Goal: Task Accomplishment & Management: Manage account settings

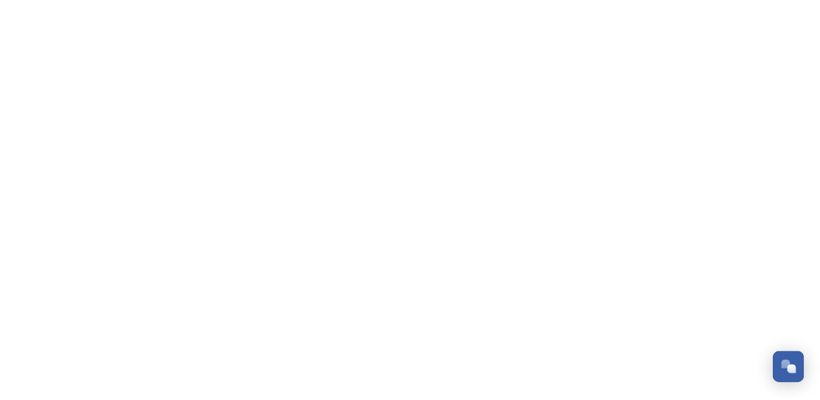
scroll to position [5041, 0]
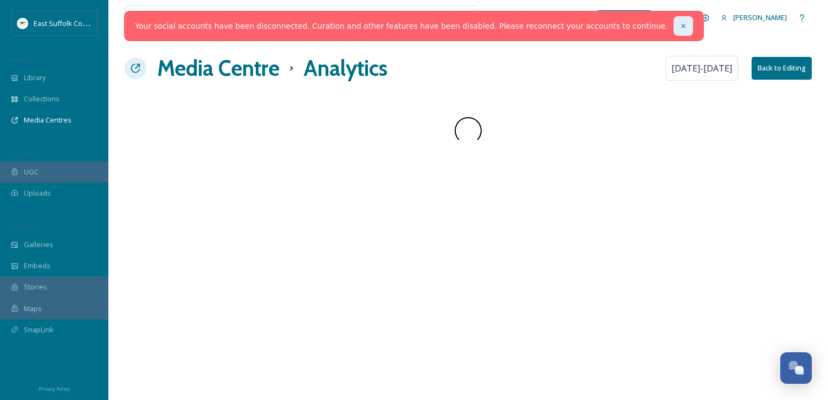
click at [680, 27] on icon at bounding box center [684, 26] width 8 height 8
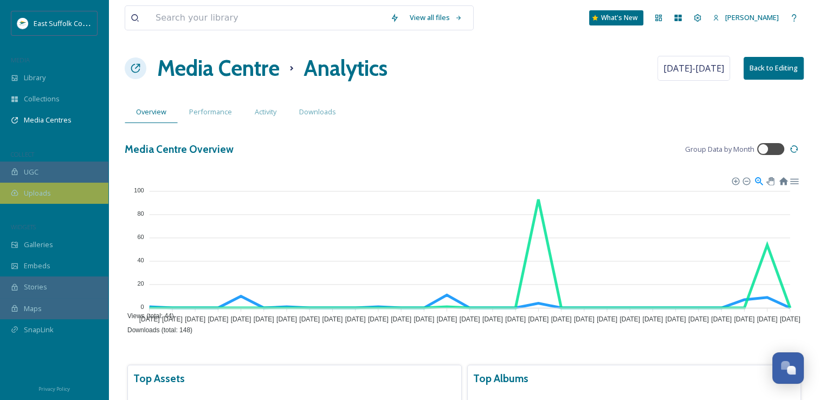
click at [52, 204] on div "East Suffolk Council MEDIA Library Collections Media Centres COLLECT UGC Upload…" at bounding box center [54, 184] width 108 height 346
click at [50, 195] on span "Uploads" at bounding box center [37, 193] width 27 height 10
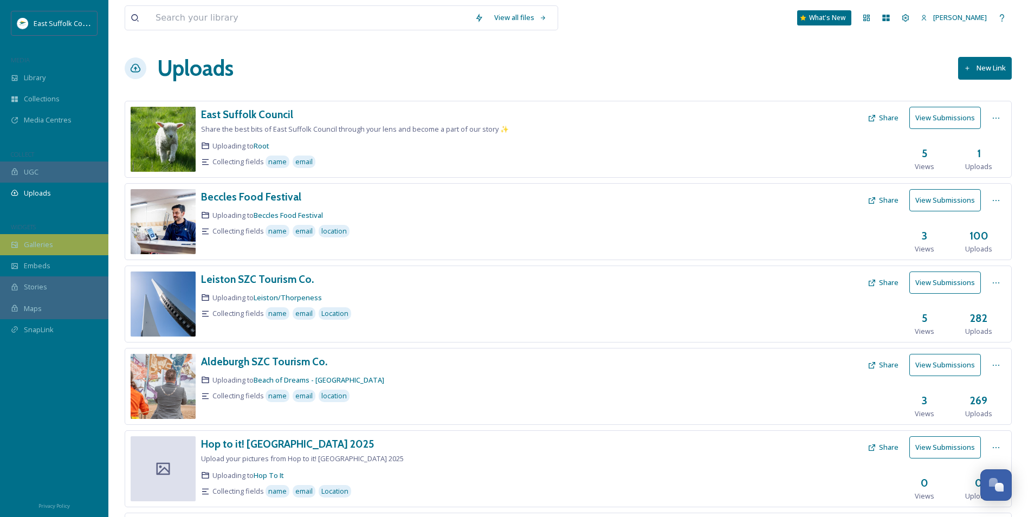
click at [49, 252] on div "Galleries" at bounding box center [54, 244] width 108 height 21
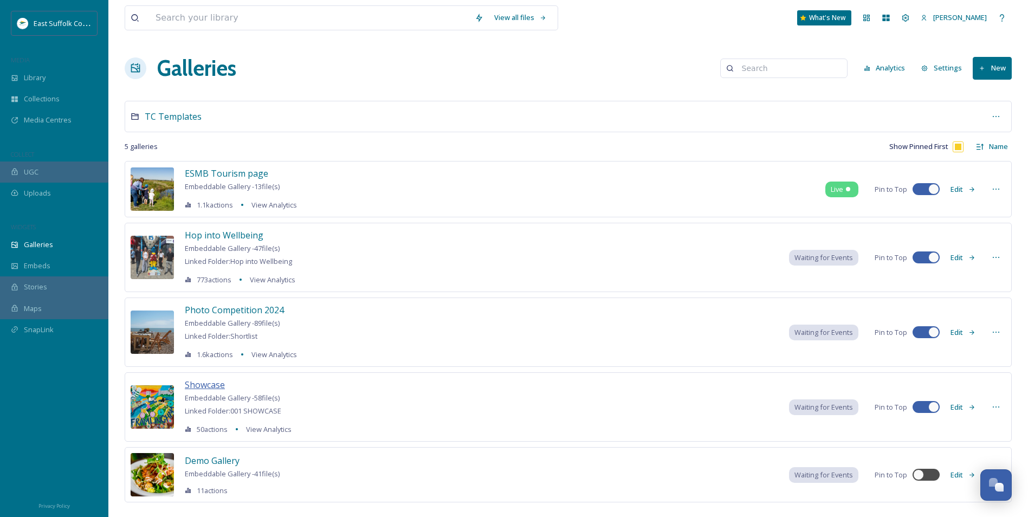
click at [190, 385] on span "Showcase" at bounding box center [205, 385] width 40 height 12
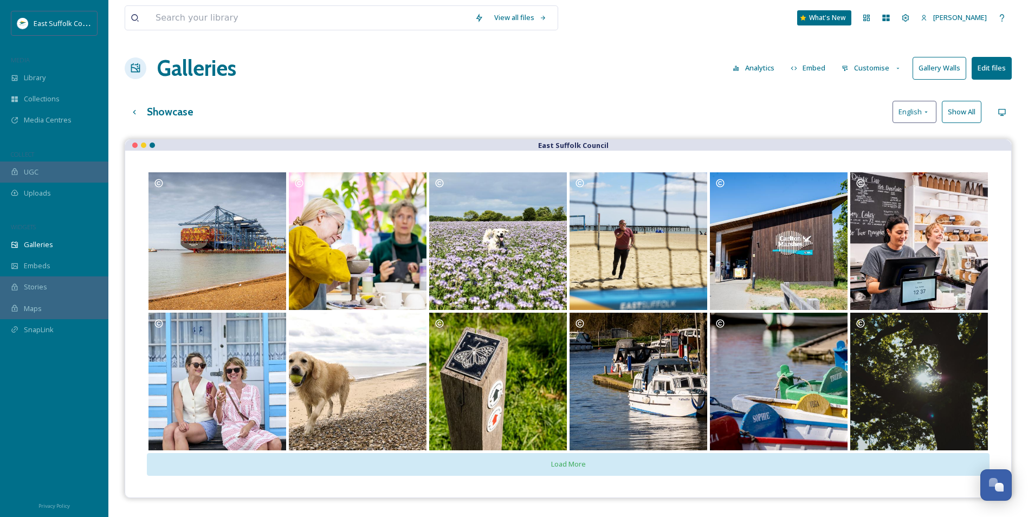
click at [828, 78] on button "Gallery Walls" at bounding box center [940, 68] width 54 height 22
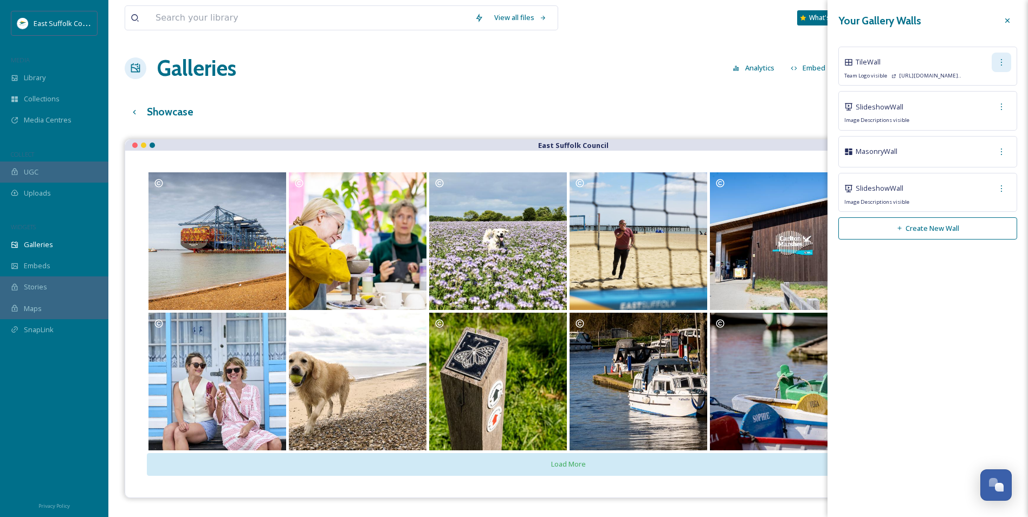
click at [828, 63] on div at bounding box center [1002, 63] width 20 height 20
drag, startPoint x: 976, startPoint y: 84, endPoint x: 942, endPoint y: 79, distance: 34.0
click at [828, 79] on div "Tile Wall Edit Wall Copy Link Delete Wall Team Logo visible [URL][DOMAIN_NAME].." at bounding box center [928, 66] width 179 height 39
drag, startPoint x: 942, startPoint y: 79, endPoint x: 930, endPoint y: 57, distance: 25.0
click at [828, 57] on div "Tile Wall Edit Wall Copy Link Delete Wall" at bounding box center [928, 63] width 167 height 20
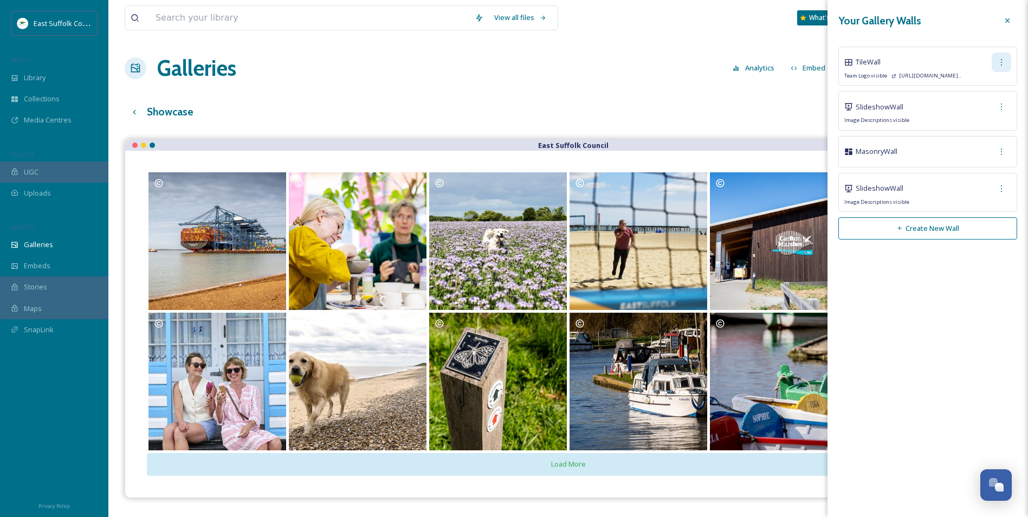
click at [828, 56] on div at bounding box center [1002, 63] width 20 height 20
click at [828, 113] on div "Copy Link" at bounding box center [987, 107] width 48 height 21
click at [678, 81] on div "Galleries Analytics Embed Customise Gallery Walls Edit files" at bounding box center [568, 68] width 887 height 33
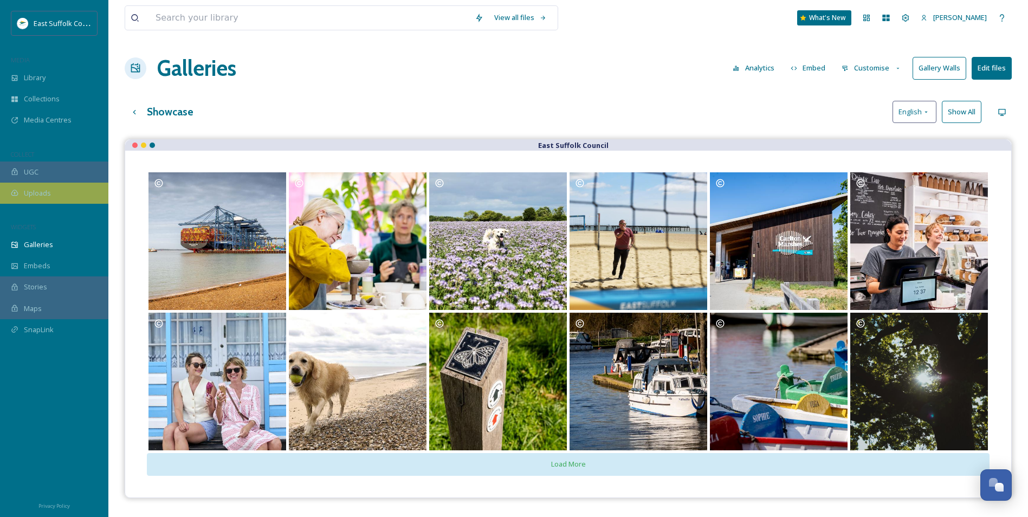
click at [32, 191] on span "Uploads" at bounding box center [37, 193] width 27 height 10
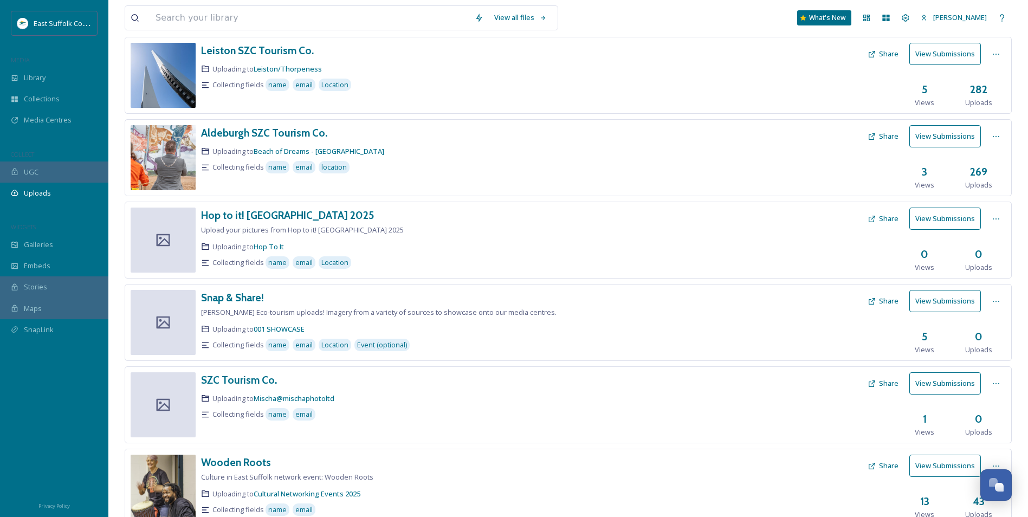
scroll to position [352, 0]
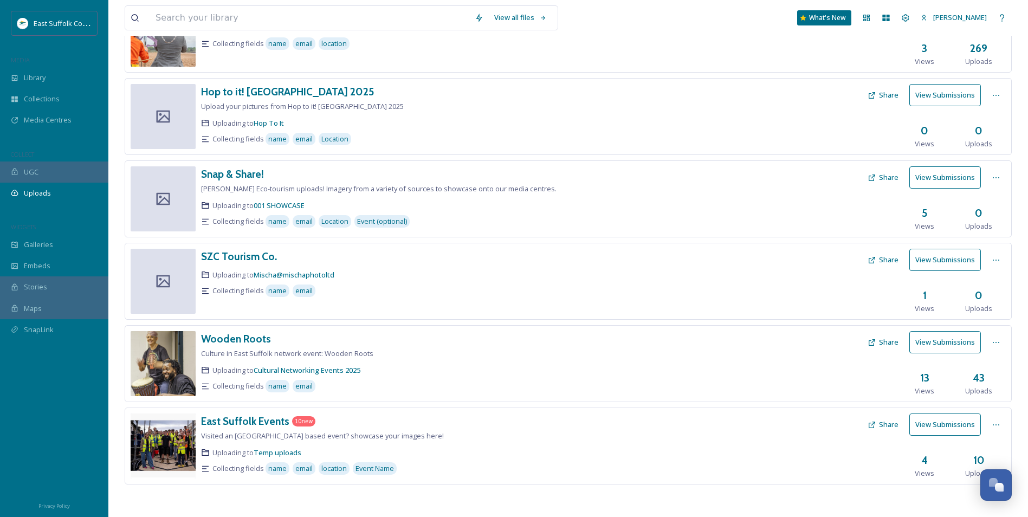
click at [828, 400] on button "View Submissions" at bounding box center [946, 425] width 72 height 22
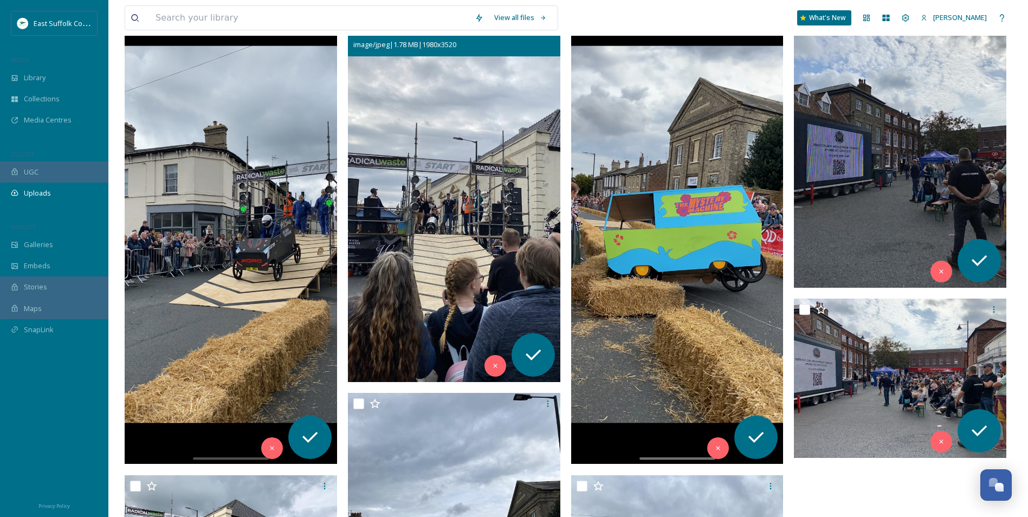
scroll to position [163, 0]
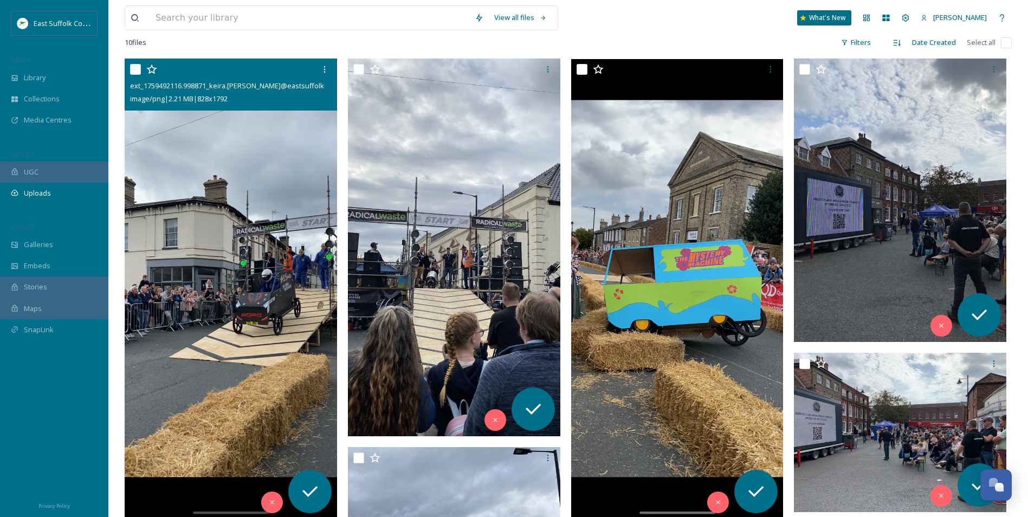
click at [236, 272] on img at bounding box center [231, 289] width 213 height 460
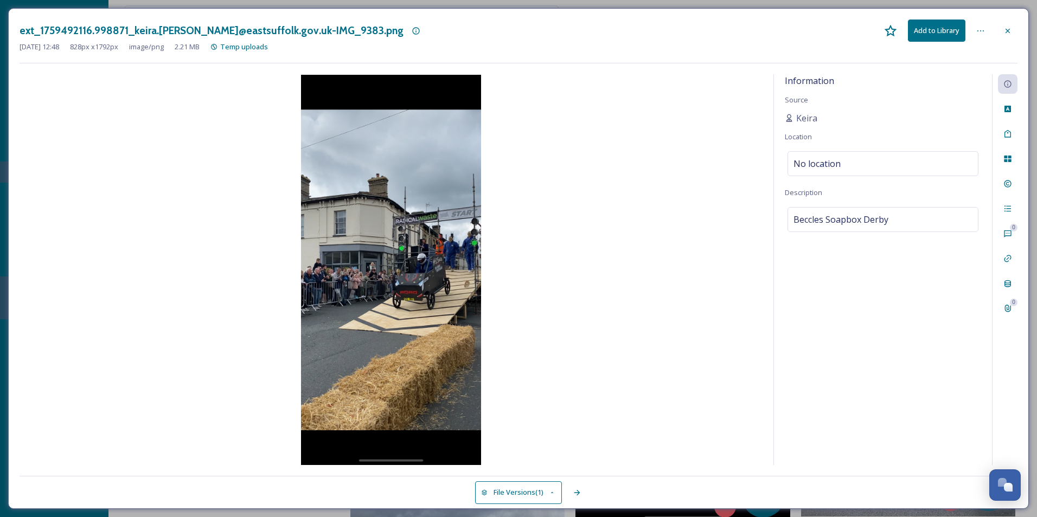
click at [385, 288] on img at bounding box center [391, 270] width 743 height 390
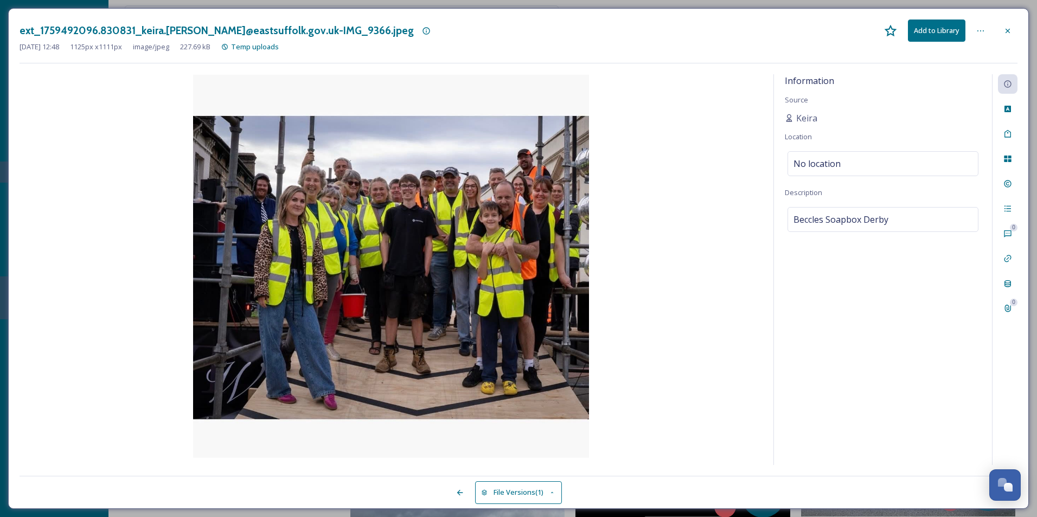
click at [828, 30] on icon at bounding box center [1007, 31] width 9 height 9
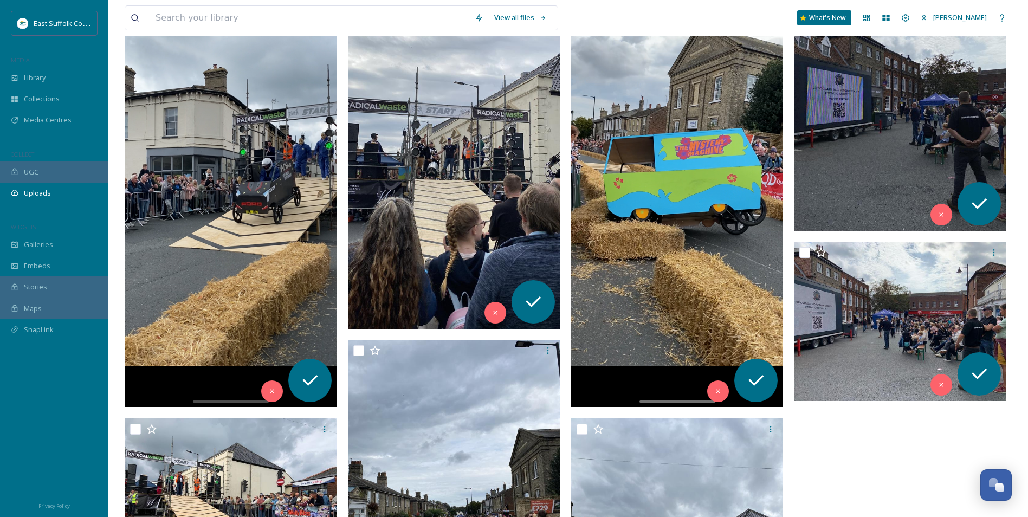
scroll to position [325, 0]
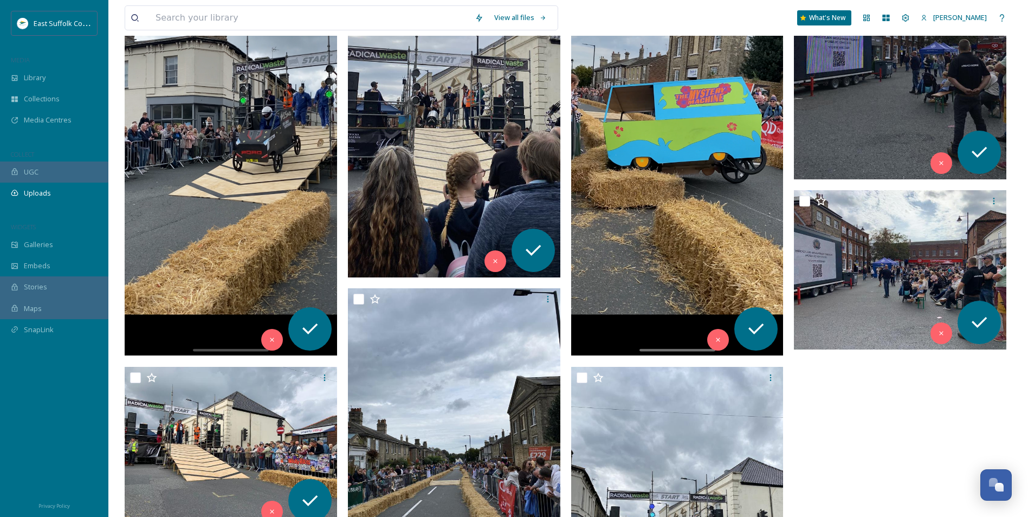
click at [191, 159] on img at bounding box center [231, 126] width 213 height 460
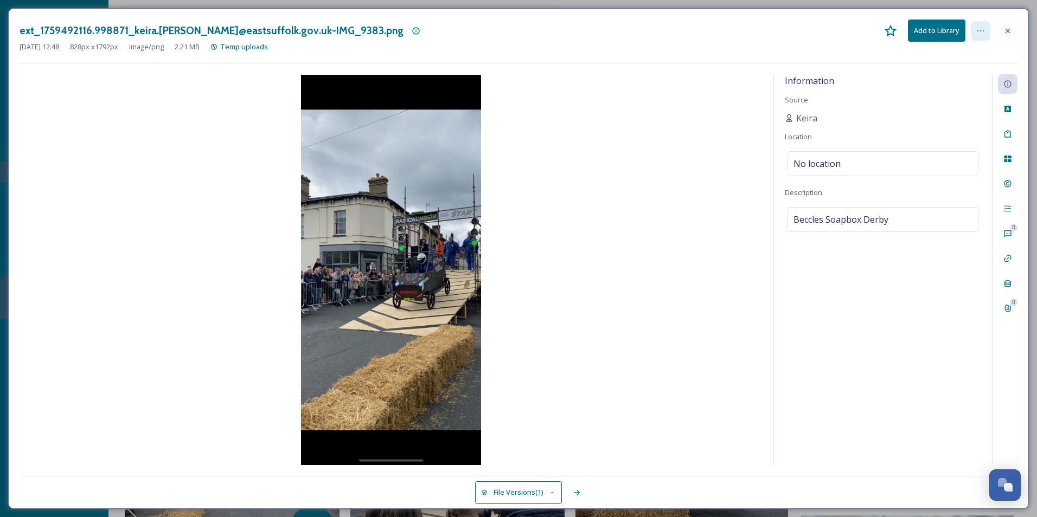
click at [828, 33] on div at bounding box center [980, 31] width 20 height 20
click at [687, 46] on div "[DATE] 12:48 828 px x 1792 px image/png 2.21 MB Temp uploads" at bounding box center [519, 47] width 998 height 10
click at [625, 202] on img at bounding box center [391, 270] width 743 height 390
click at [828, 36] on div "ext_1759492116.998871_keira.[PERSON_NAME]@eastsuffolk.gov.uk-IMG_9383.png Add t…" at bounding box center [518, 258] width 1020 height 501
click at [828, 27] on div "ext_1759492116.998871_keira.[PERSON_NAME]@eastsuffolk.gov.uk-IMG_9383.png Add t…" at bounding box center [519, 31] width 998 height 22
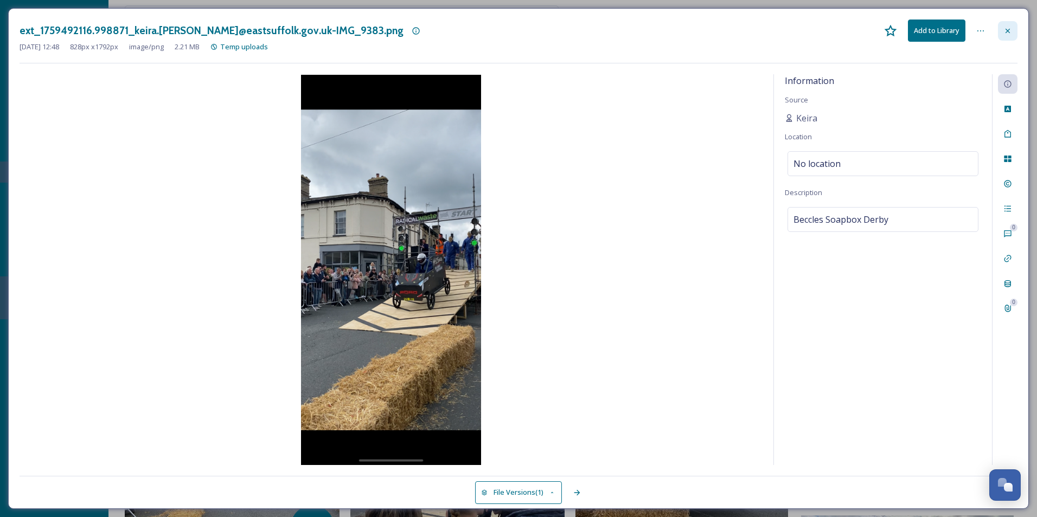
click at [828, 27] on div at bounding box center [1008, 31] width 20 height 20
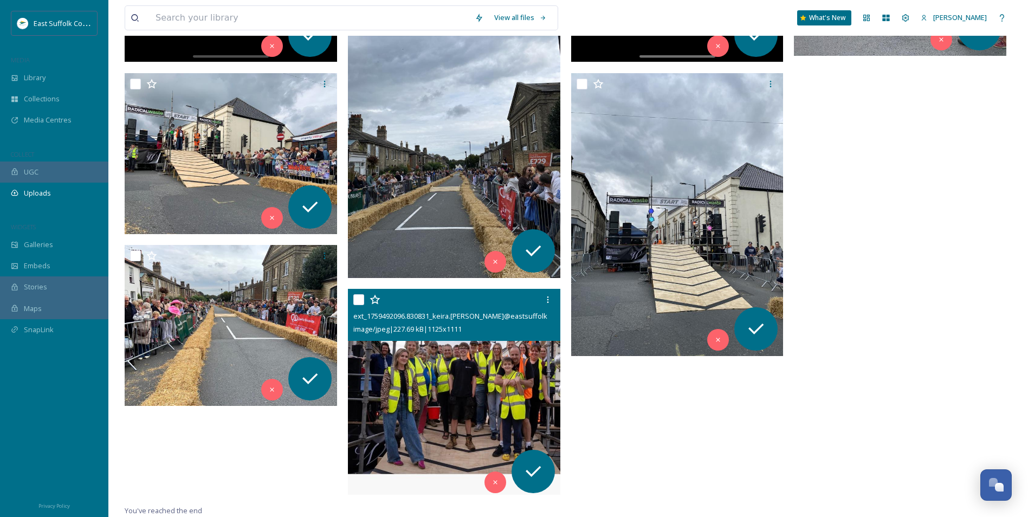
click at [492, 358] on img at bounding box center [454, 394] width 213 height 210
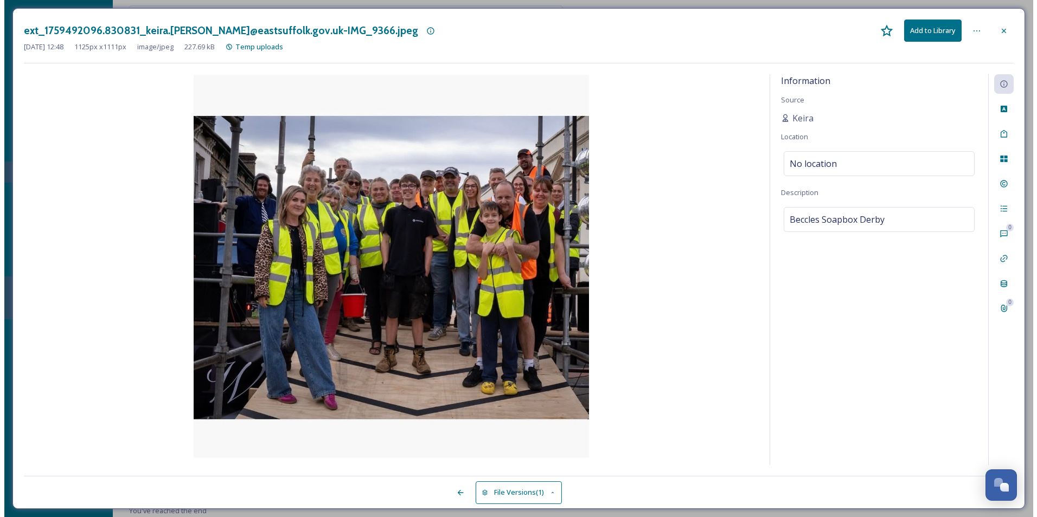
scroll to position [526, 0]
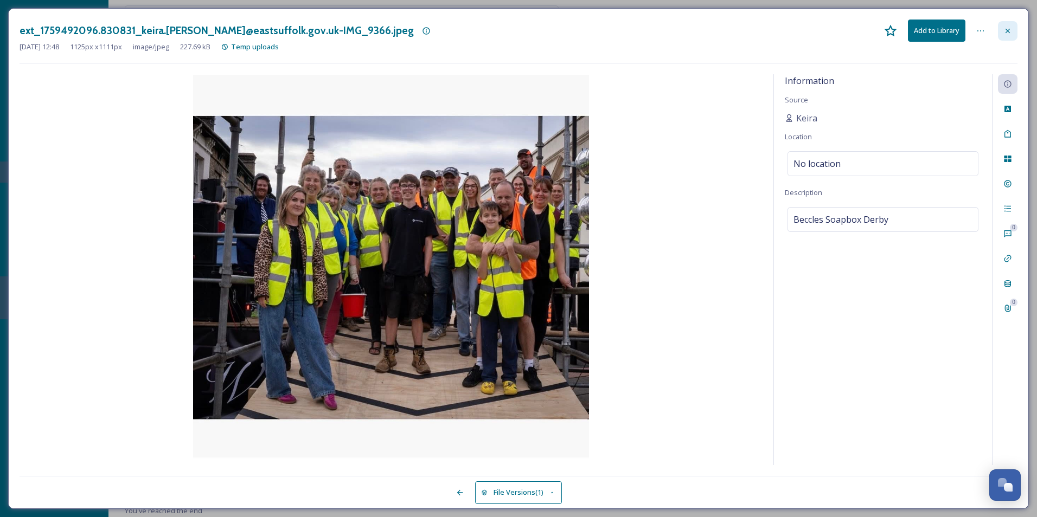
click at [828, 29] on icon at bounding box center [1007, 30] width 4 height 4
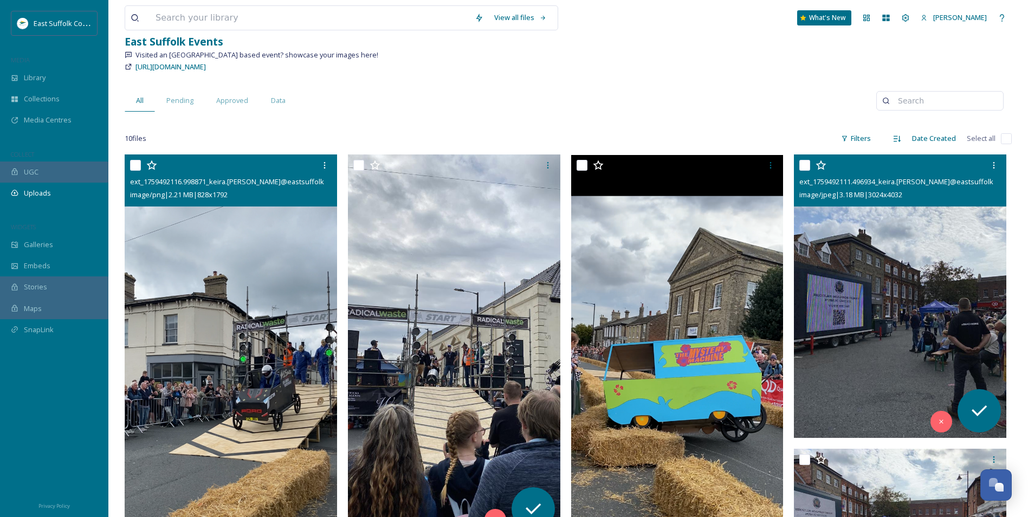
scroll to position [240, 0]
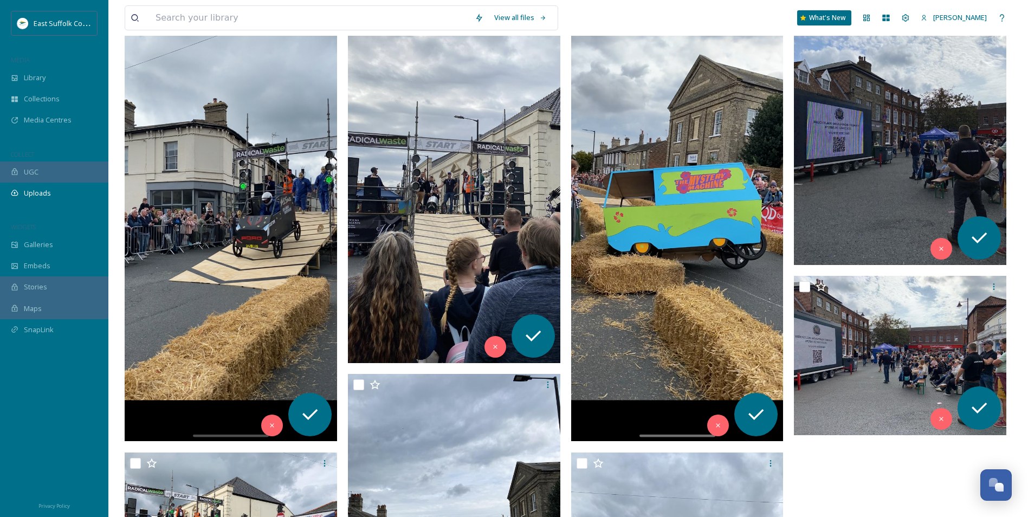
click at [769, 195] on img at bounding box center [677, 212] width 213 height 460
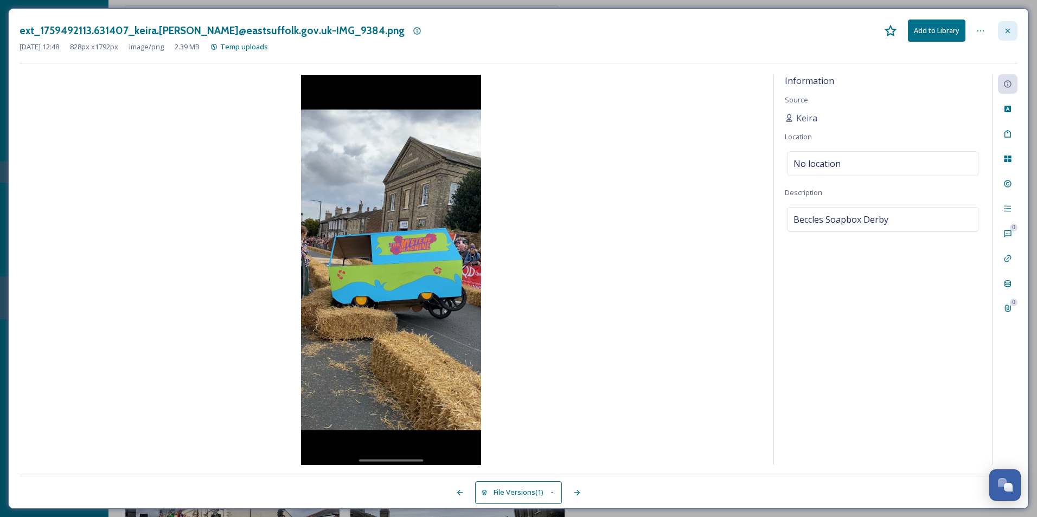
click at [828, 22] on div at bounding box center [1008, 31] width 20 height 20
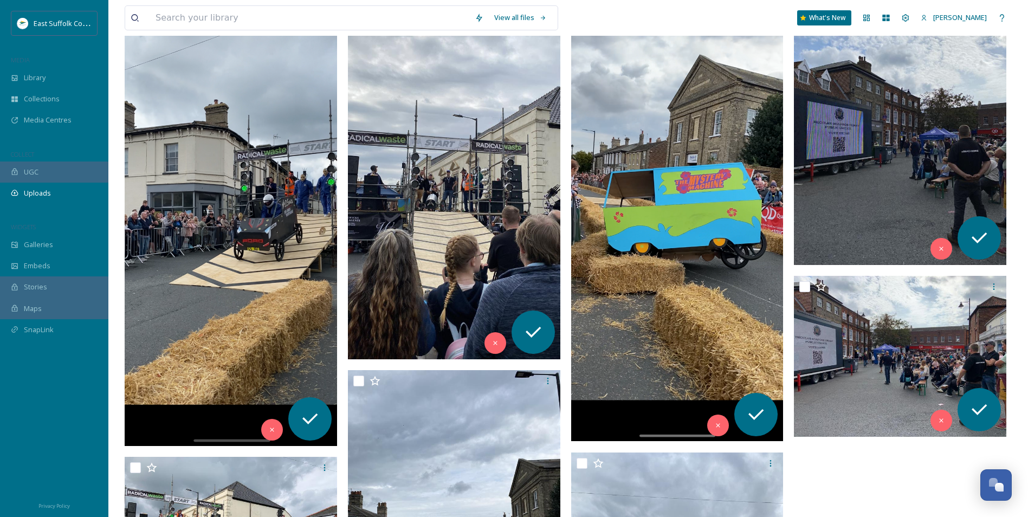
click at [447, 198] on img at bounding box center [454, 171] width 213 height 378
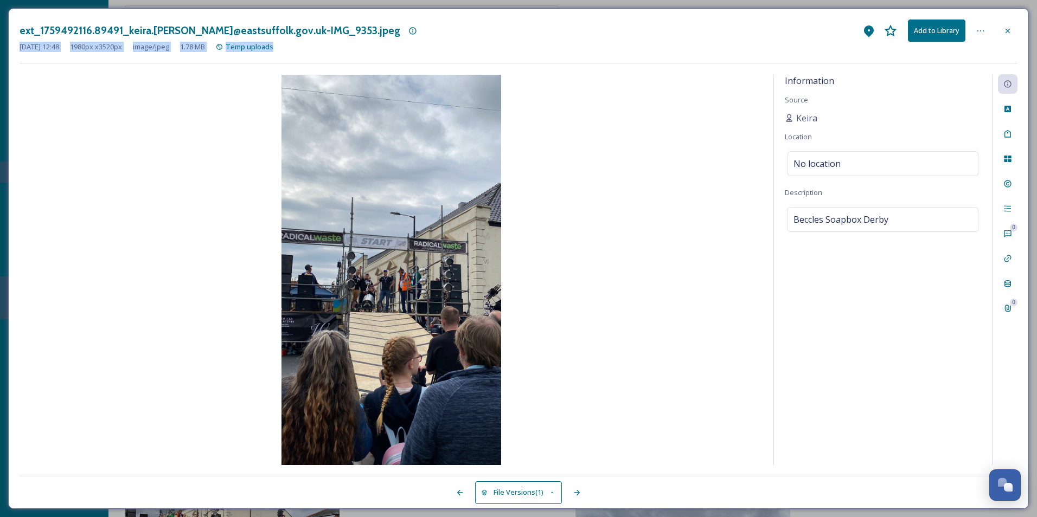
click at [828, 59] on div "ext_1759492116.89491_keira.[PERSON_NAME]@eastsuffolk.gov.uk-IMG_9353.jpeg Add t…" at bounding box center [519, 42] width 998 height 44
drag, startPoint x: 1008, startPoint y: 59, endPoint x: 1012, endPoint y: 30, distance: 28.4
click at [828, 30] on div at bounding box center [1008, 31] width 20 height 20
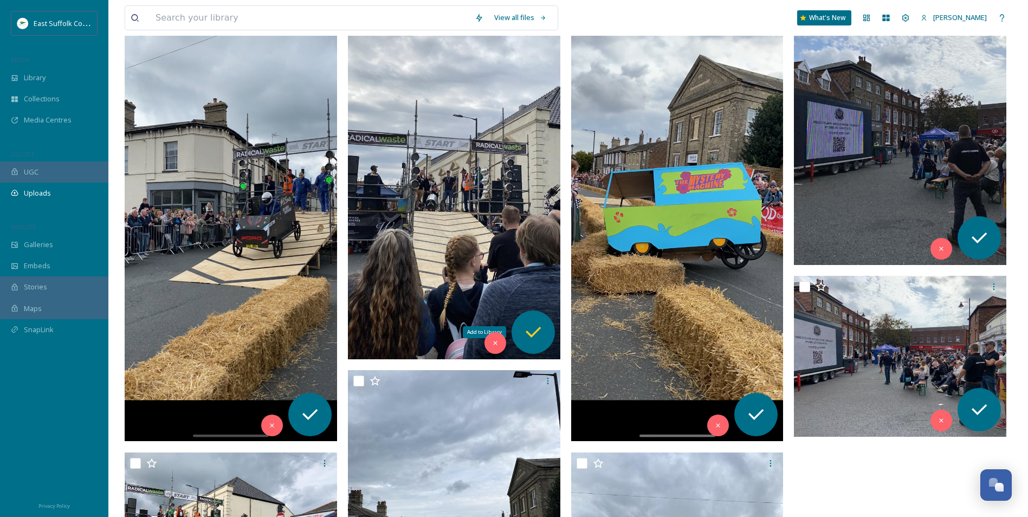
click at [545, 319] on div "Add to Library" at bounding box center [533, 332] width 43 height 43
drag, startPoint x: 986, startPoint y: 238, endPoint x: 985, endPoint y: 259, distance: 21.2
click at [828, 252] on div "Add to Library" at bounding box center [979, 237] width 43 height 43
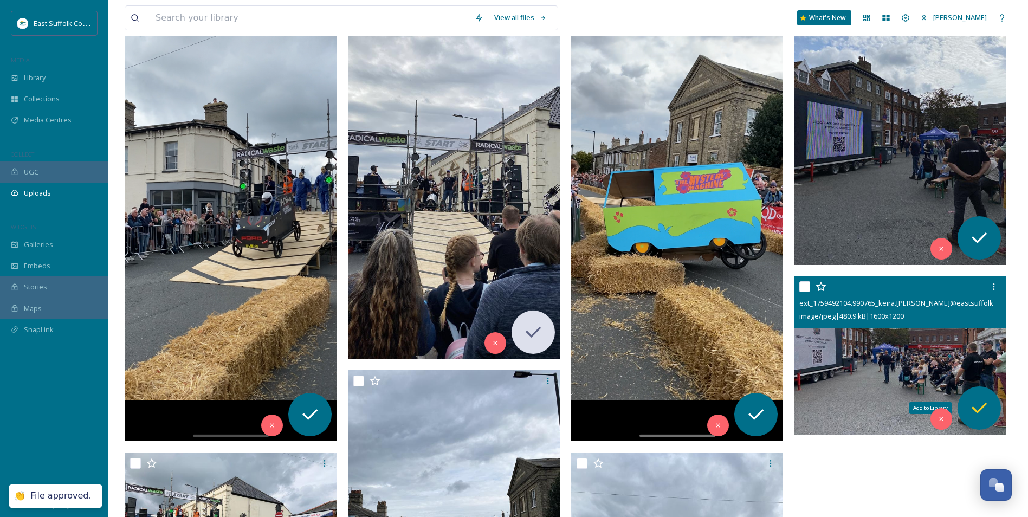
click at [828, 395] on div "Add to Library" at bounding box center [979, 408] width 43 height 43
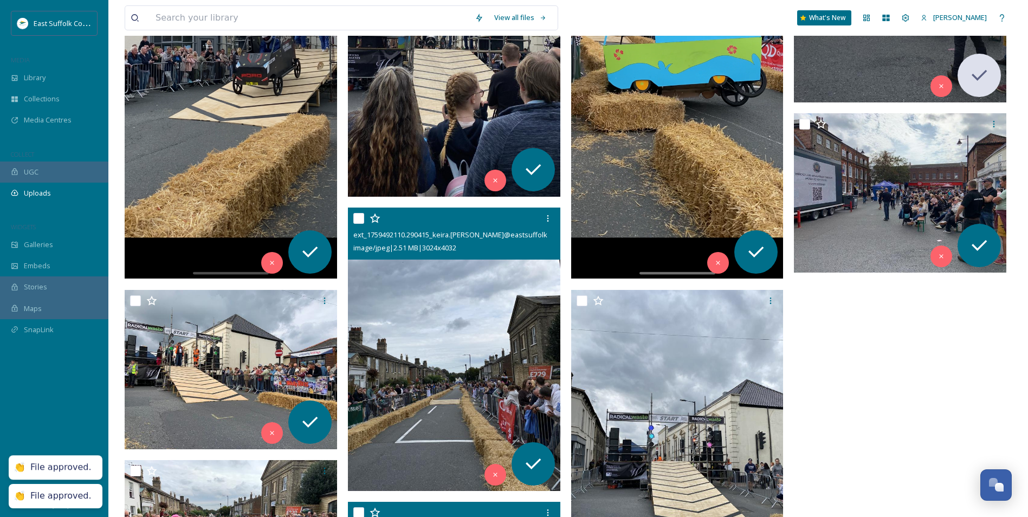
scroll to position [615, 0]
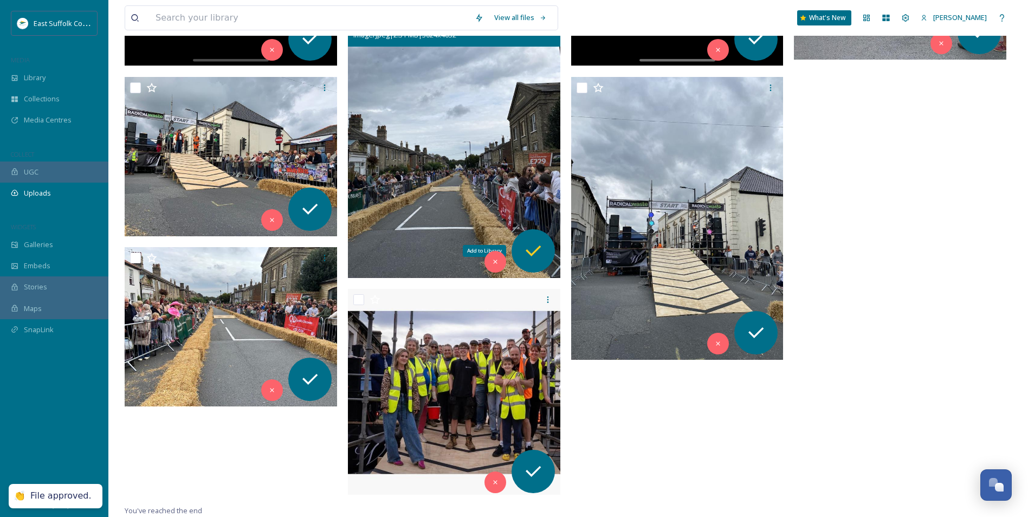
click at [530, 250] on icon at bounding box center [534, 251] width 22 height 22
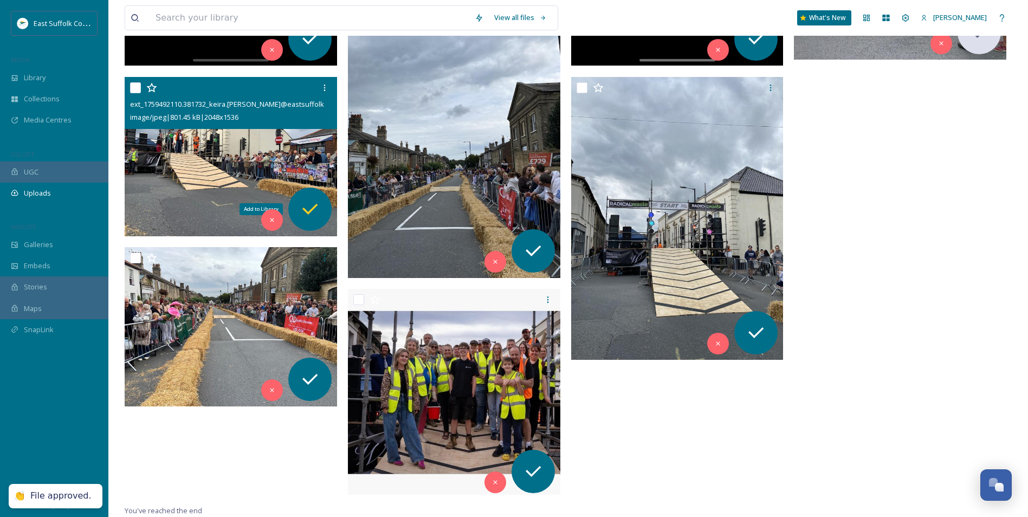
click at [319, 205] on icon at bounding box center [310, 209] width 22 height 22
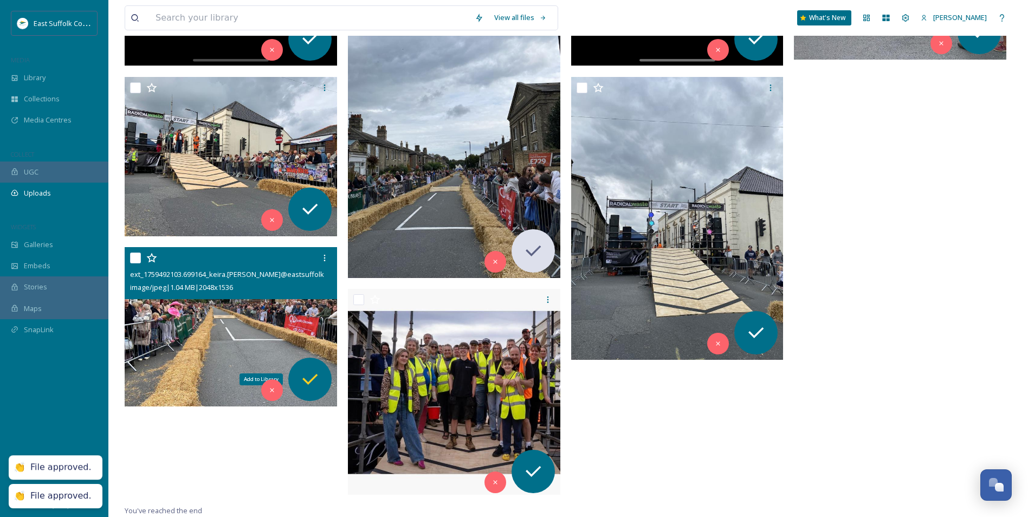
click at [320, 385] on icon at bounding box center [310, 380] width 22 height 22
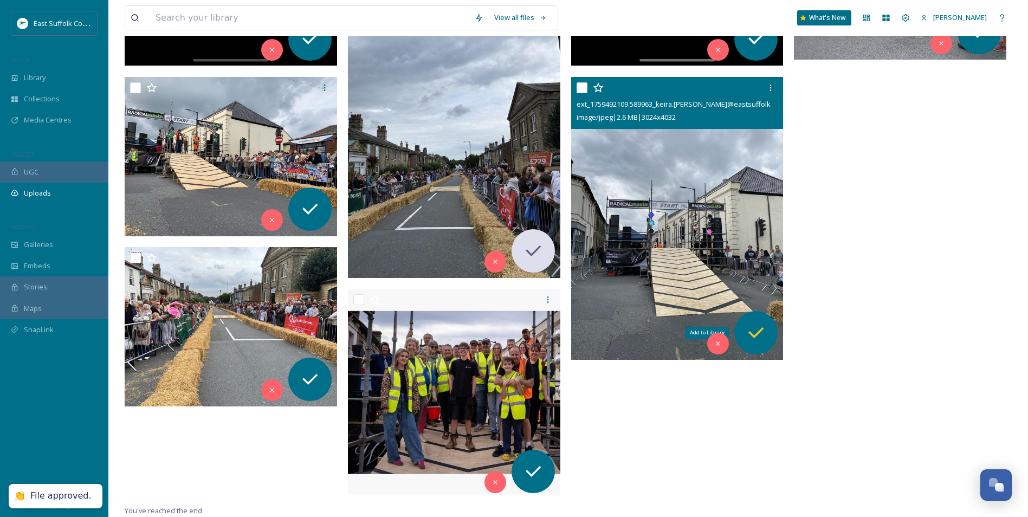
click at [754, 329] on icon at bounding box center [756, 333] width 22 height 22
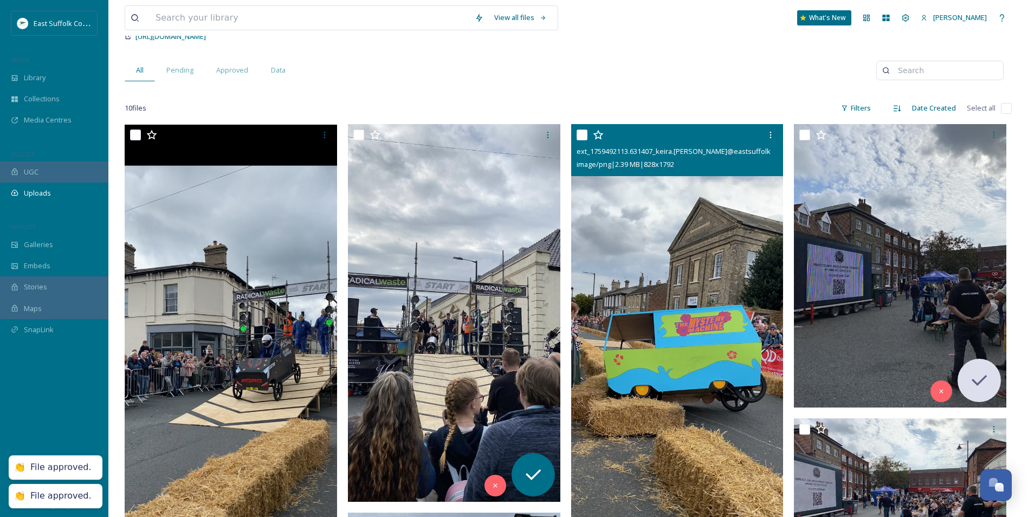
scroll to position [0, 0]
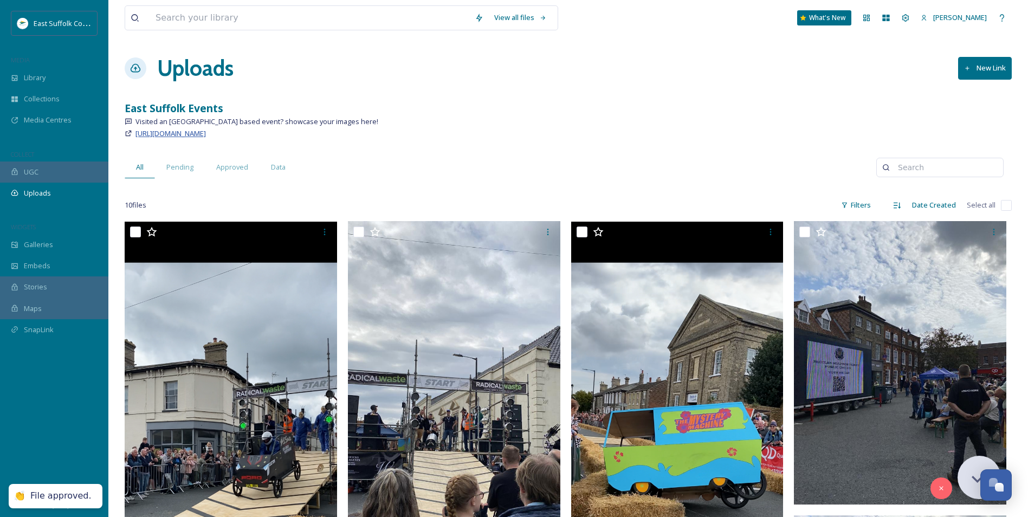
click at [206, 138] on span "[URL][DOMAIN_NAME]" at bounding box center [171, 133] width 70 height 10
click at [185, 169] on span "Pending" at bounding box center [179, 167] width 27 height 10
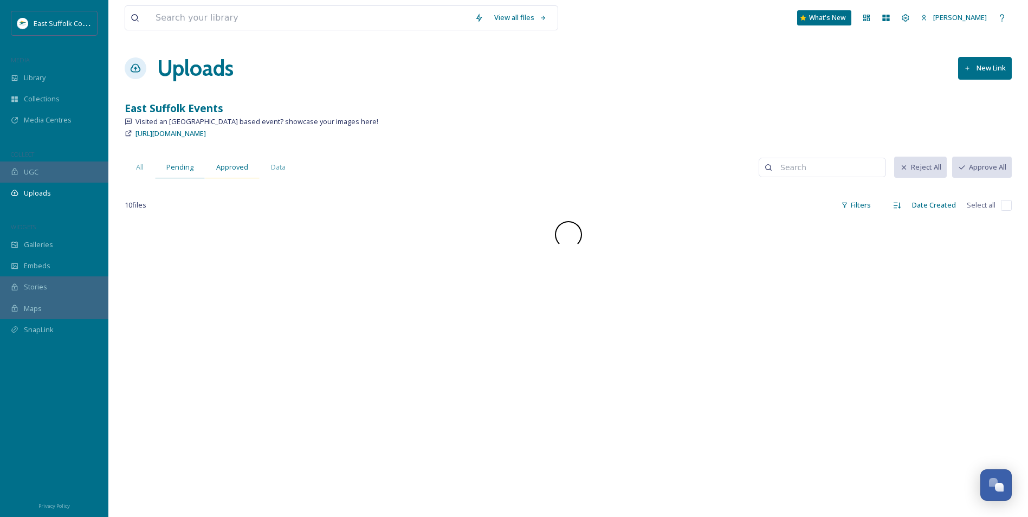
click at [219, 166] on span "Approved" at bounding box center [232, 167] width 32 height 10
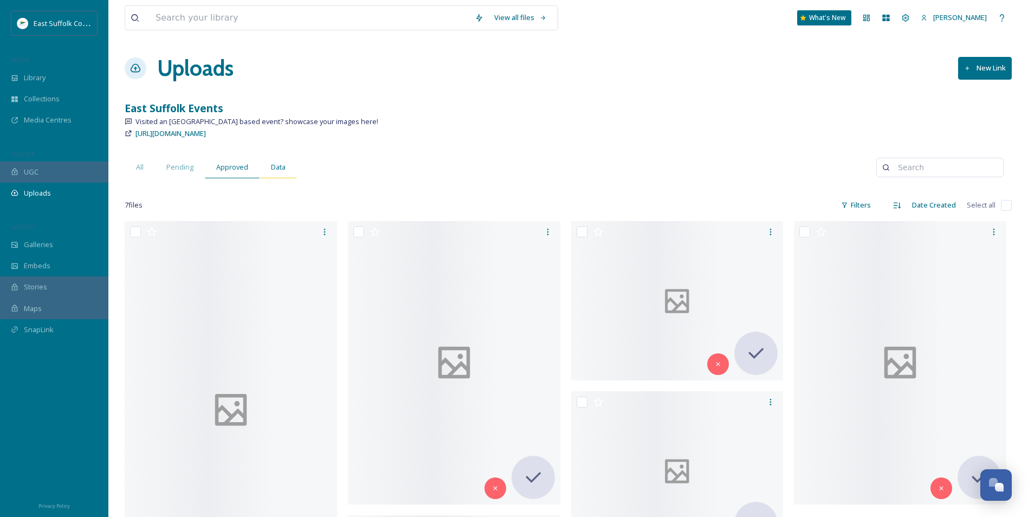
click at [266, 169] on div "Data" at bounding box center [278, 167] width 37 height 22
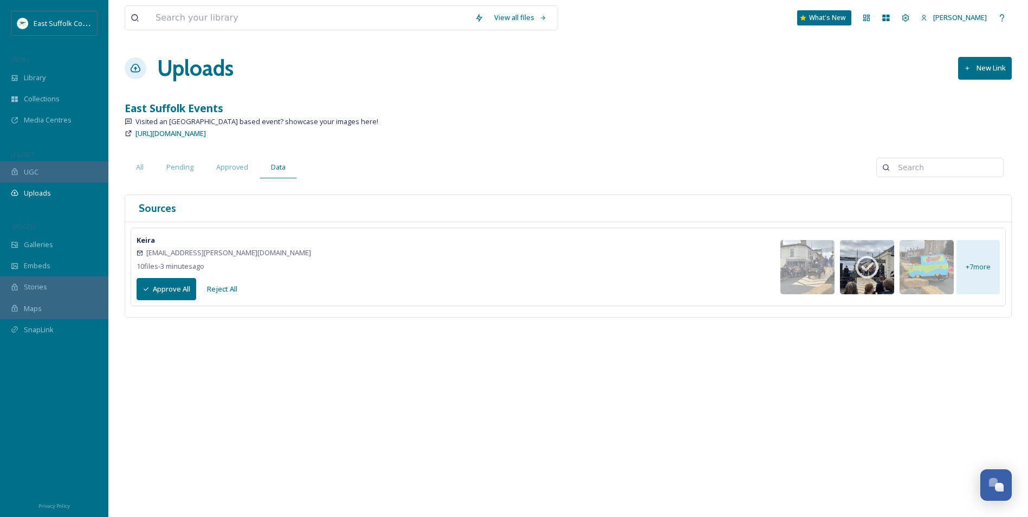
click at [191, 72] on h1 "Uploads" at bounding box center [195, 68] width 76 height 33
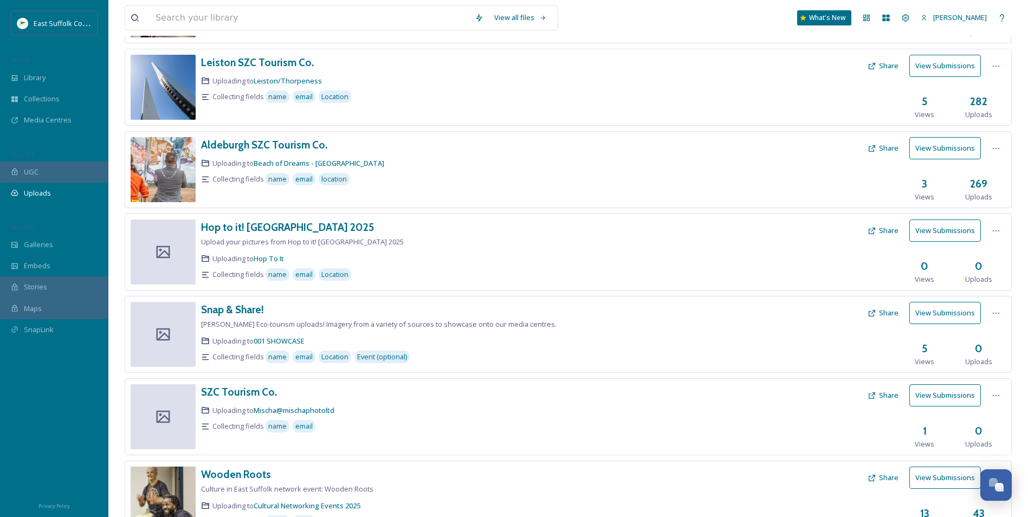
scroll to position [352, 0]
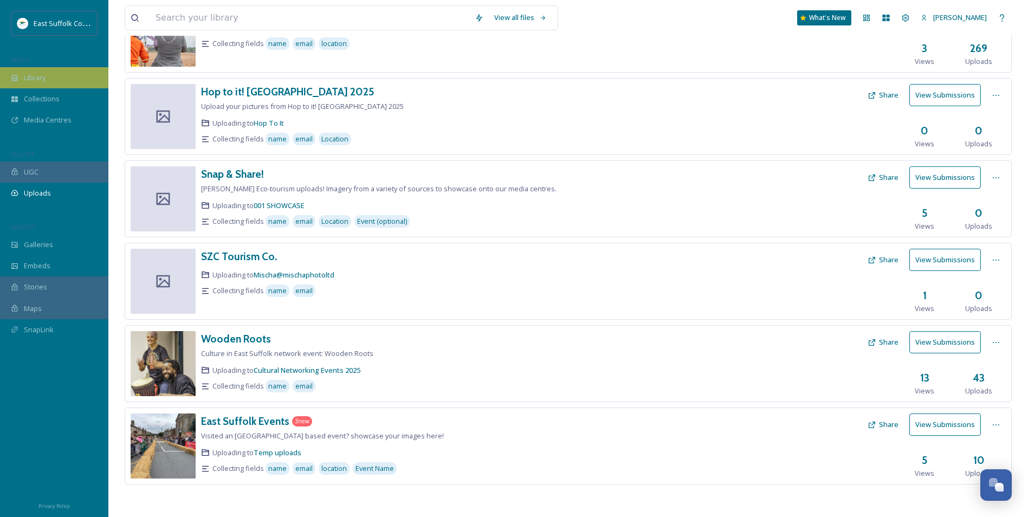
click at [21, 75] on div "Library" at bounding box center [54, 77] width 108 height 21
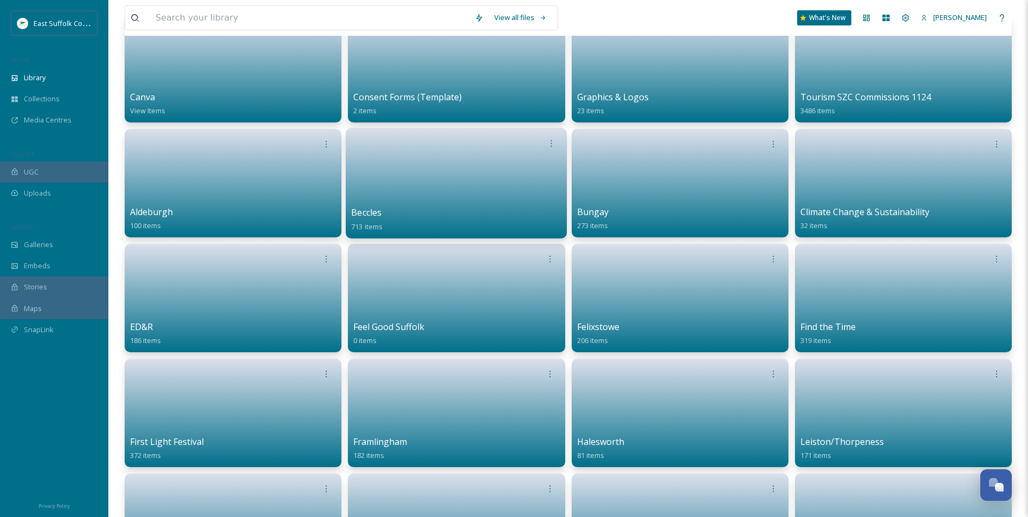
scroll to position [108, 0]
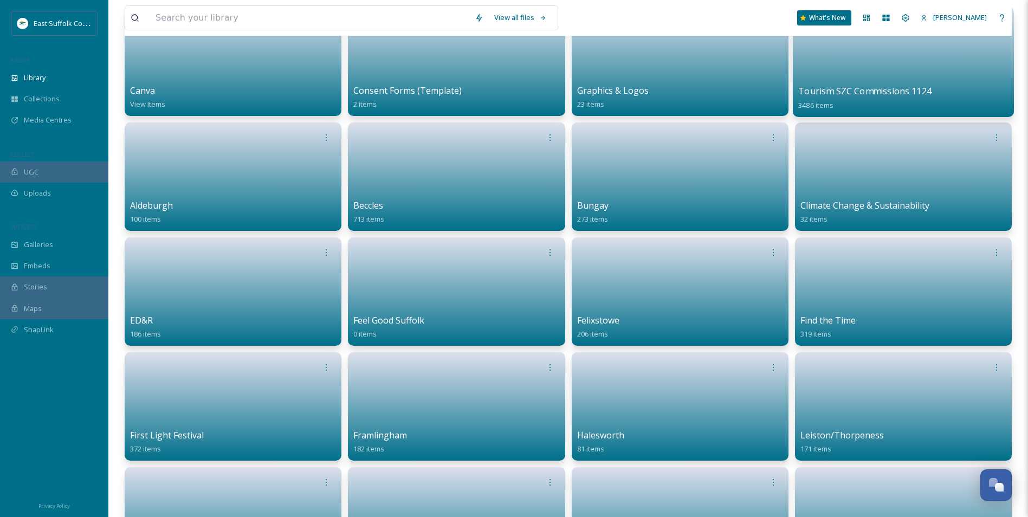
click at [812, 93] on span "Tourism SZC Commissions 1124" at bounding box center [865, 91] width 133 height 12
click at [828, 70] on link at bounding box center [904, 58] width 210 height 53
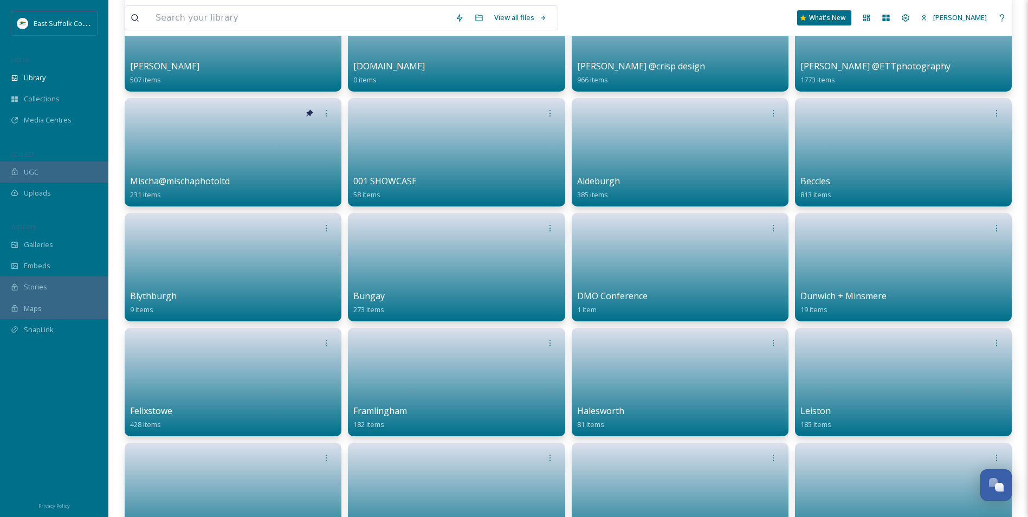
scroll to position [325, 0]
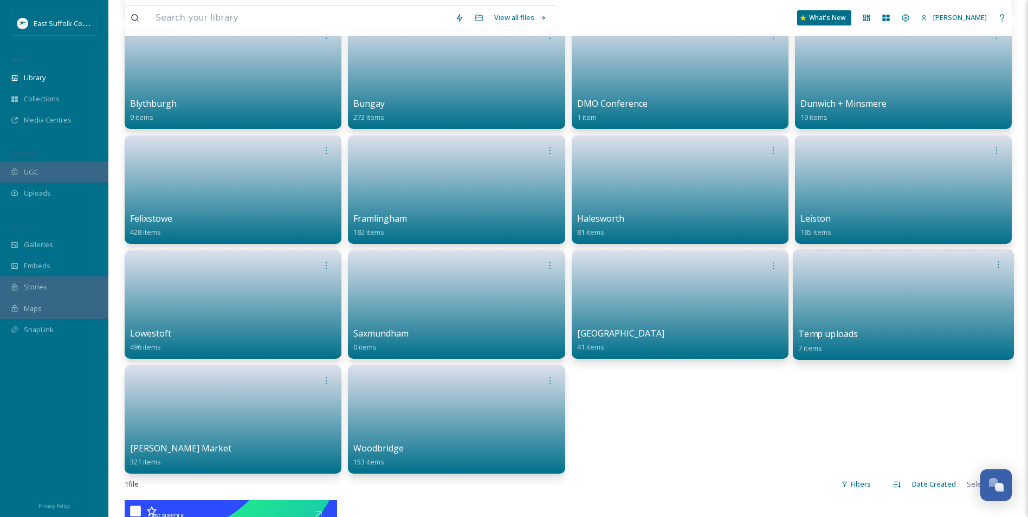
click at [828, 296] on link at bounding box center [904, 301] width 210 height 53
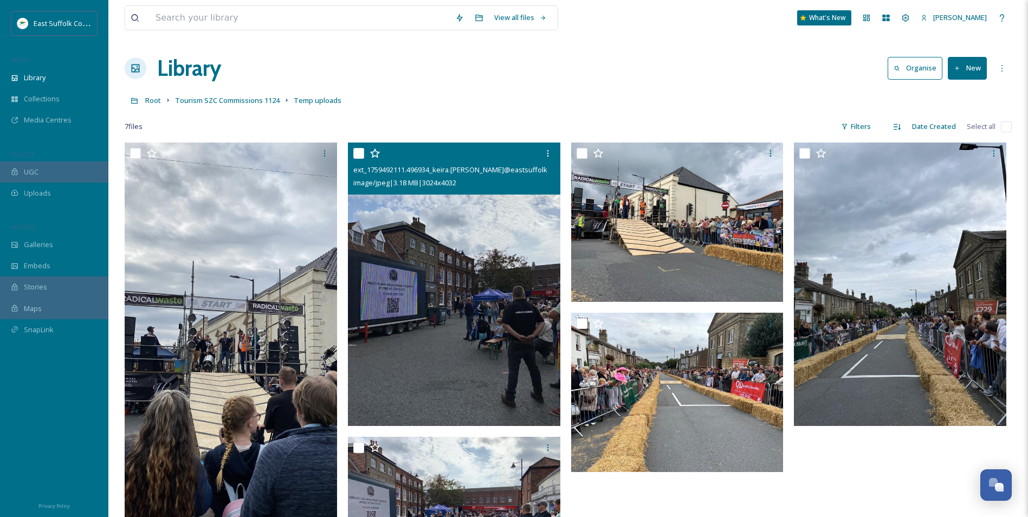
click at [410, 314] on img at bounding box center [454, 284] width 213 height 283
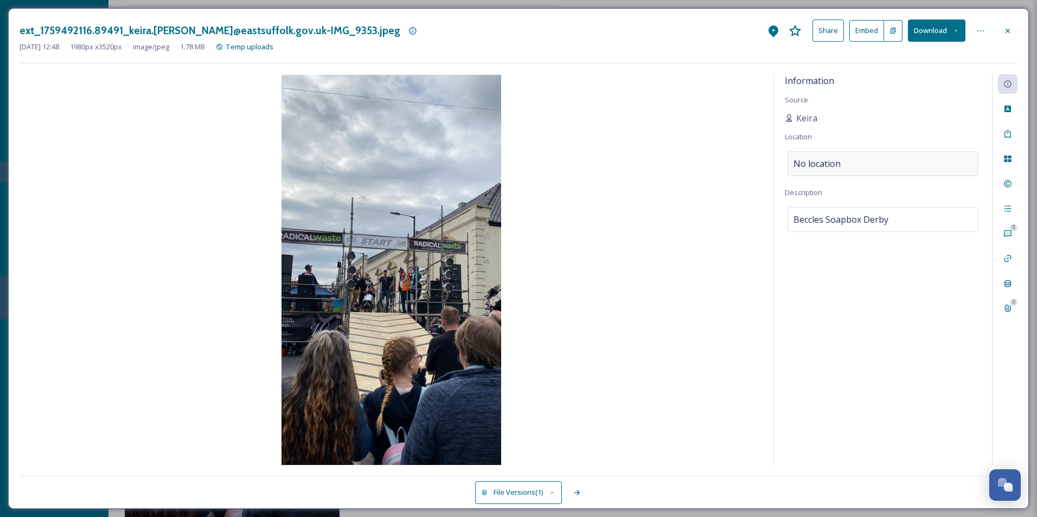
click at [828, 164] on div "No location" at bounding box center [882, 163] width 191 height 25
click at [828, 33] on icon at bounding box center [1007, 31] width 9 height 9
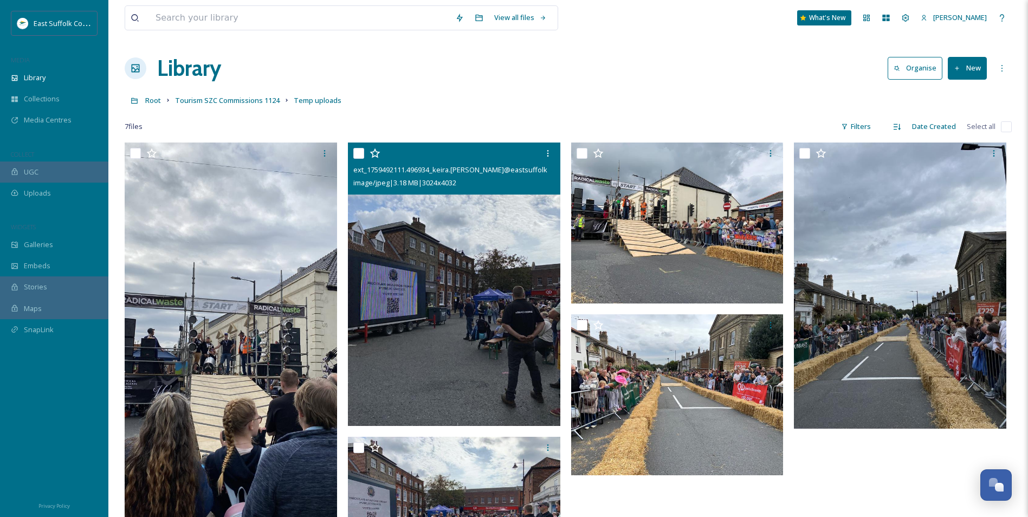
click at [828, 124] on input "checkbox" at bounding box center [1006, 126] width 11 height 11
checkbox input "true"
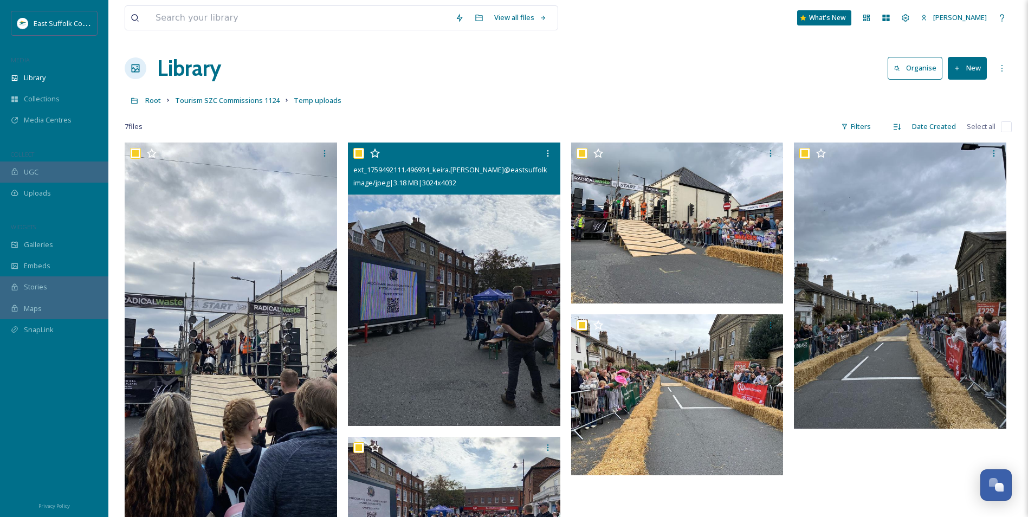
checkbox input "true"
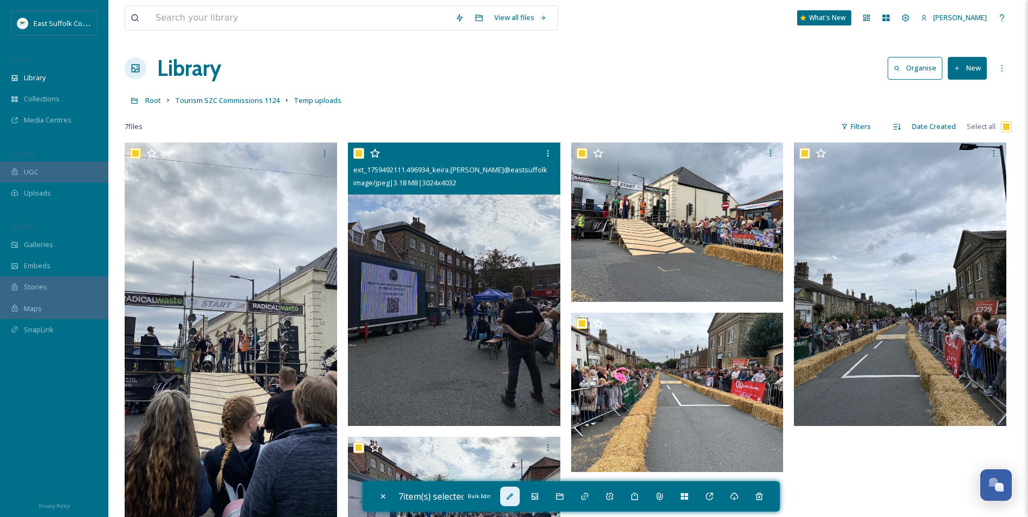
click at [514, 400] on icon at bounding box center [510, 496] width 9 height 9
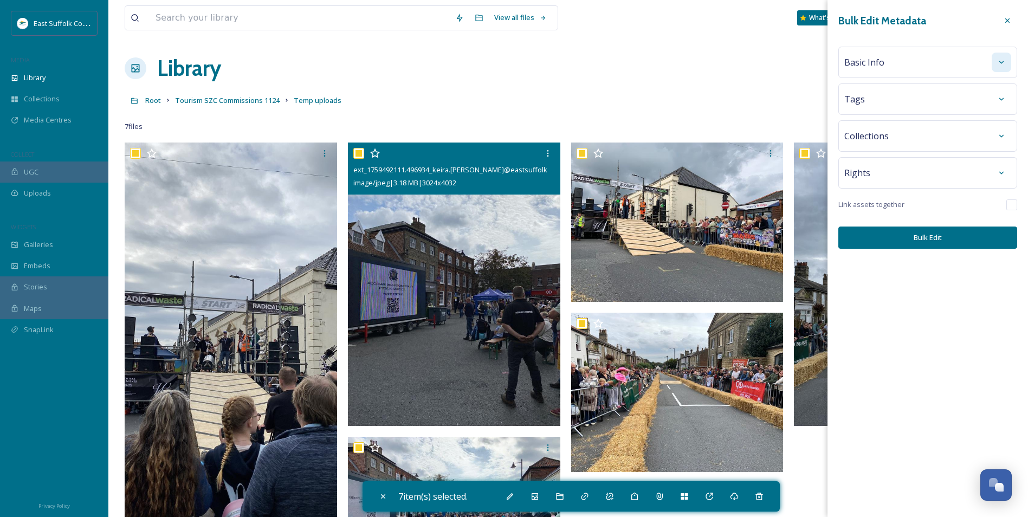
click at [828, 65] on icon at bounding box center [1002, 62] width 9 height 9
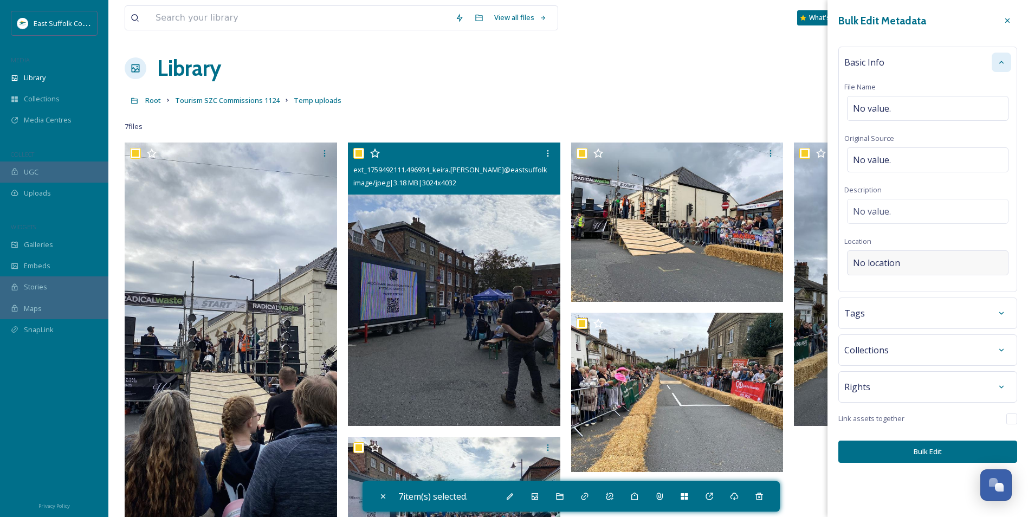
click at [828, 265] on span "No location" at bounding box center [876, 262] width 47 height 13
click at [828, 265] on input at bounding box center [928, 263] width 160 height 24
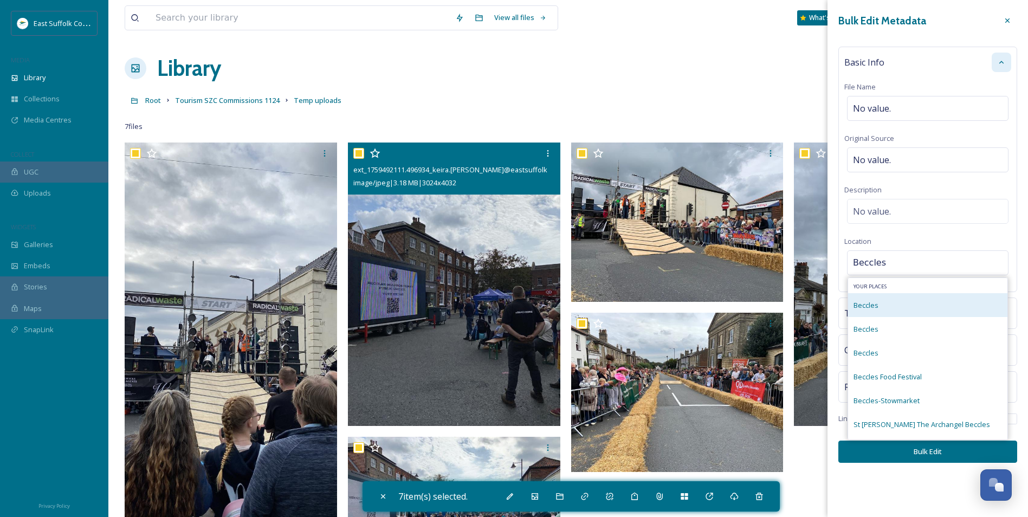
type input "Beccles"
click at [828, 312] on div "Beccles" at bounding box center [927, 305] width 159 height 24
click at [828, 303] on div "Beccles" at bounding box center [927, 305] width 159 height 24
click at [828, 314] on div "Beccles" at bounding box center [927, 305] width 159 height 24
click at [828, 336] on div "Beccles" at bounding box center [927, 329] width 159 height 24
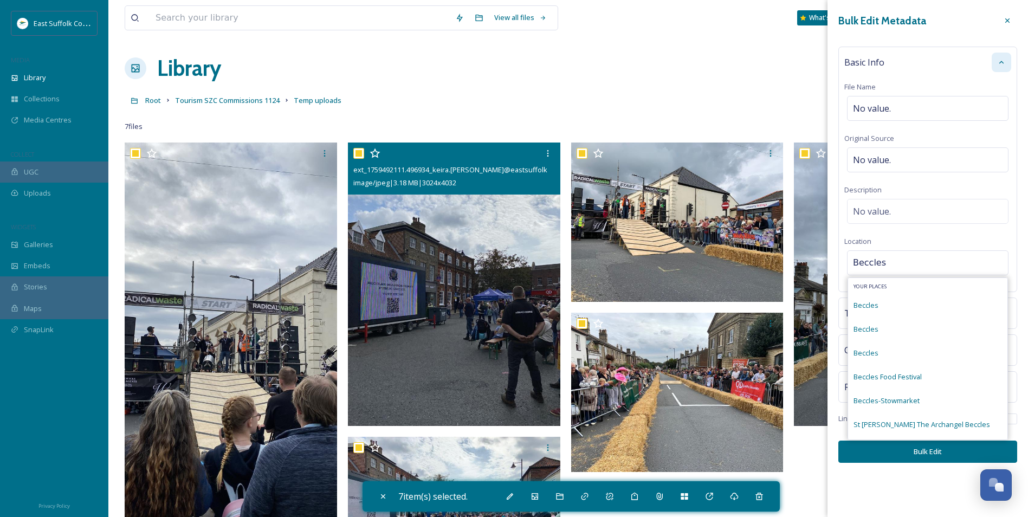
click at [828, 258] on input "Beccles" at bounding box center [928, 263] width 160 height 24
click at [828, 236] on div "Basic Info File Name No value. Original Source No value. Description No value. …" at bounding box center [928, 170] width 179 height 246
click at [828, 256] on div "No location" at bounding box center [928, 262] width 162 height 25
click at [828, 315] on div "Beccles" at bounding box center [927, 305] width 159 height 24
click at [828, 227] on div "Basic Info File Name No value. Original Source No value. Description No value. …" at bounding box center [928, 170] width 179 height 246
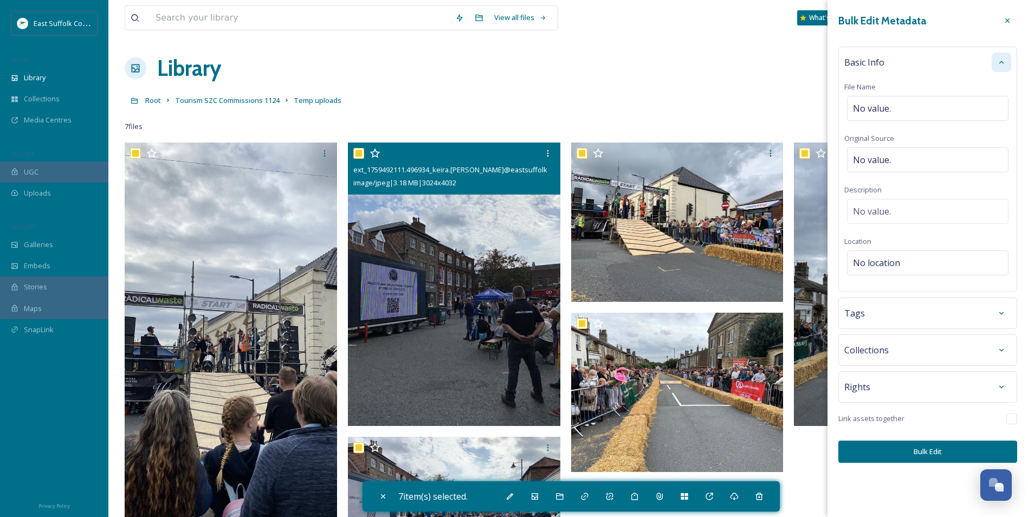
click at [828, 54] on div "Basic Info File Name No value. Original Source No value. Description No value. …" at bounding box center [928, 170] width 179 height 246
click at [828, 61] on icon at bounding box center [1002, 62] width 9 height 9
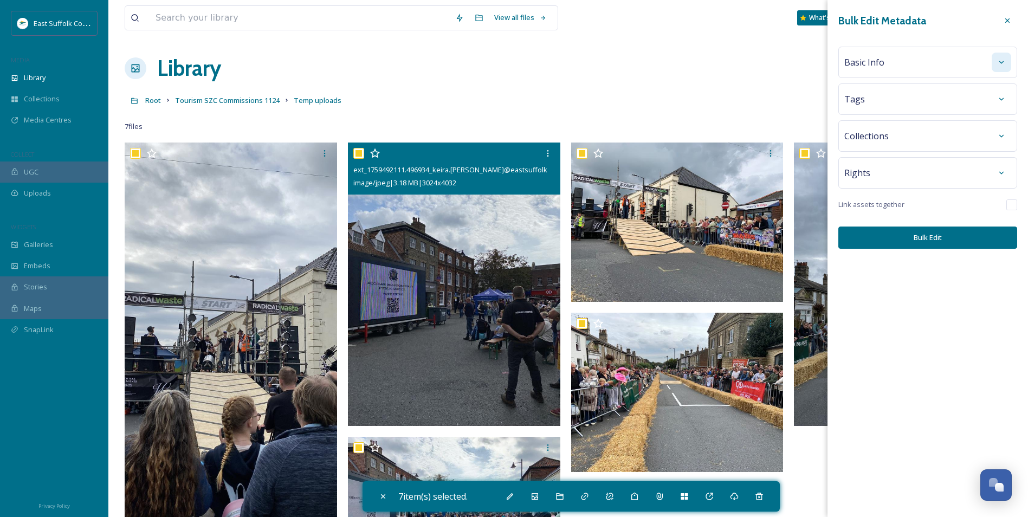
click at [828, 10] on div "Bulk Edit Metadata Basic Info Tags Collections Rights Link assets together Bulk…" at bounding box center [928, 130] width 201 height 260
drag, startPoint x: 1010, startPoint y: 18, endPoint x: 957, endPoint y: 19, distance: 53.1
click at [828, 18] on icon at bounding box center [1008, 20] width 9 height 9
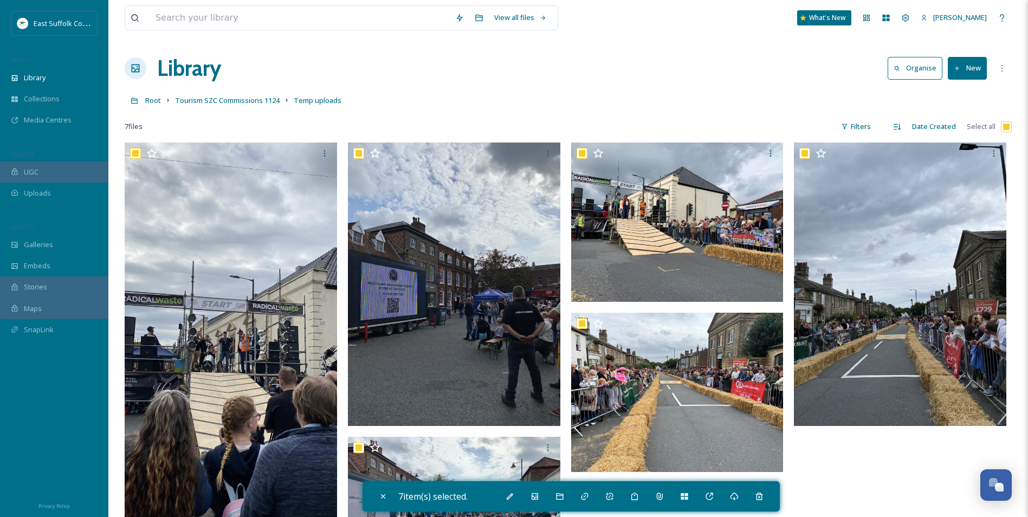
click at [612, 70] on div "Library Organise New" at bounding box center [568, 68] width 887 height 33
click at [386, 400] on icon at bounding box center [383, 496] width 9 height 9
checkbox input "false"
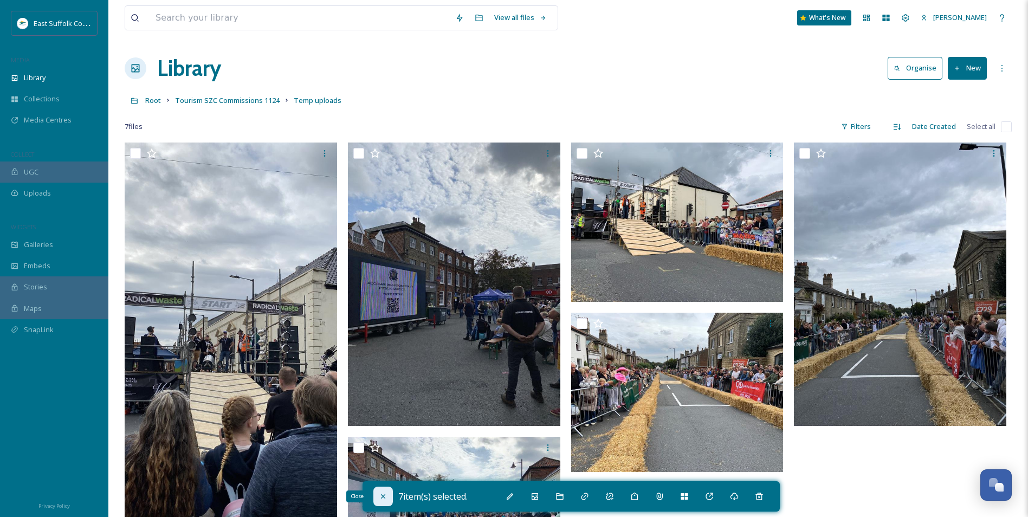
checkbox input "false"
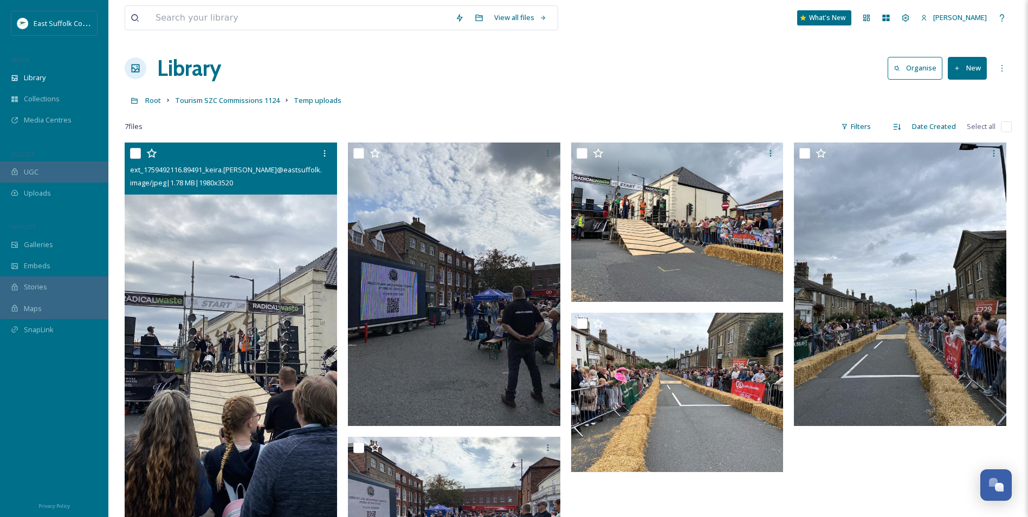
click at [251, 359] on img at bounding box center [231, 332] width 213 height 378
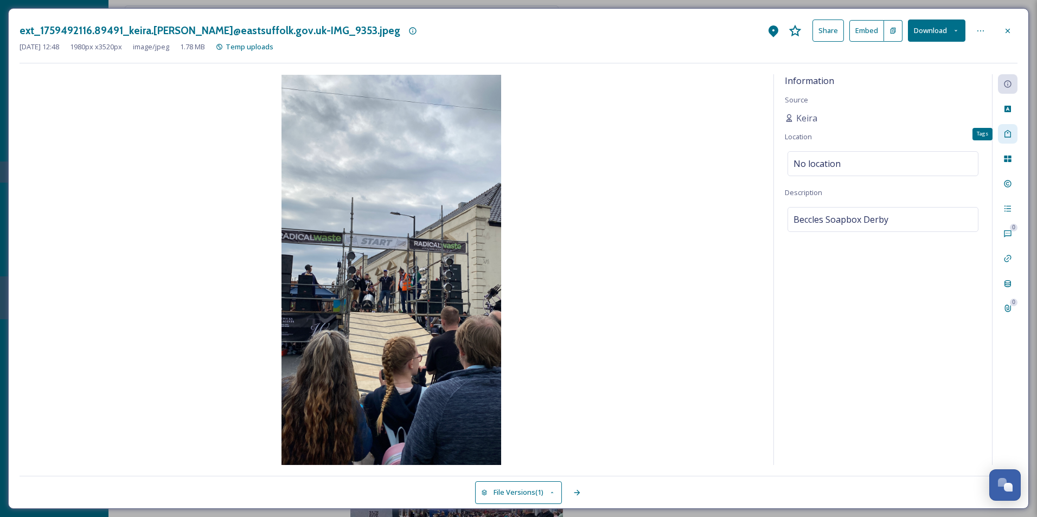
click at [828, 136] on icon at bounding box center [1007, 134] width 7 height 8
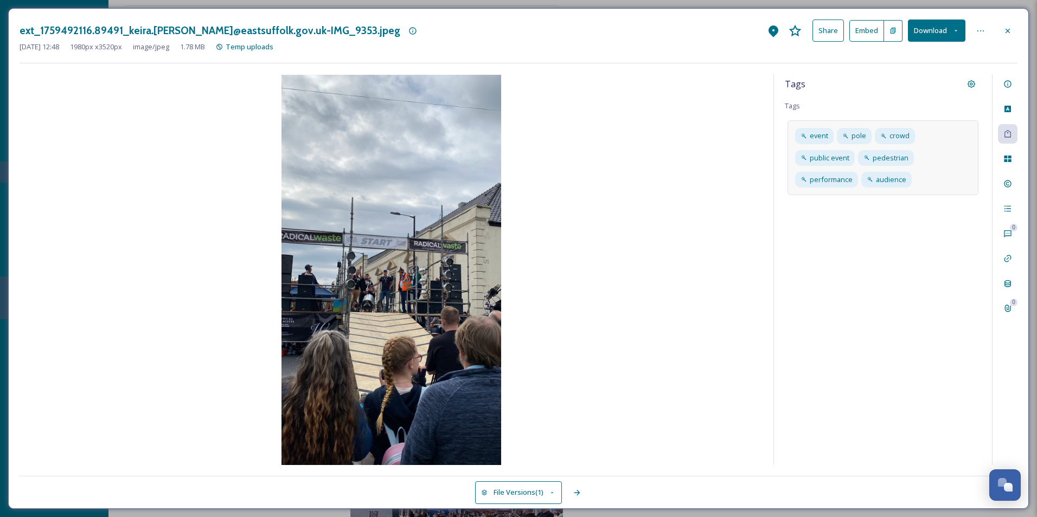
click at [828, 174] on div "event pole crowd public event pedestrian performance audience" at bounding box center [882, 157] width 191 height 75
type input "Beccles"
click at [828, 190] on div "event pole crowd public event pedestrian performance audience Beccles" at bounding box center [882, 165] width 191 height 91
drag, startPoint x: 856, startPoint y: 190, endPoint x: 854, endPoint y: 197, distance: 7.1
click at [828, 197] on input at bounding box center [847, 198] width 108 height 13
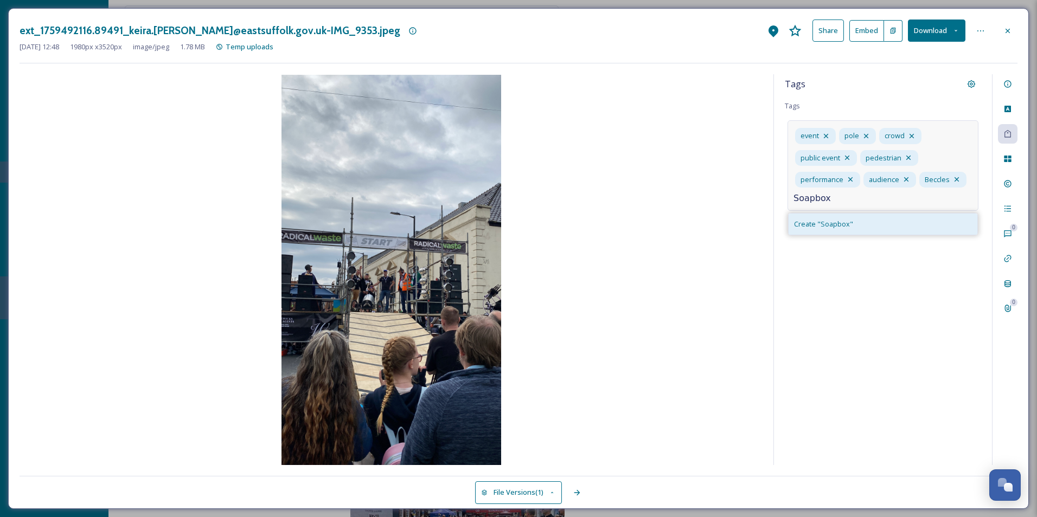
type input "Soapbox"
click at [828, 226] on div "Create " Soapbox "" at bounding box center [882, 224] width 189 height 21
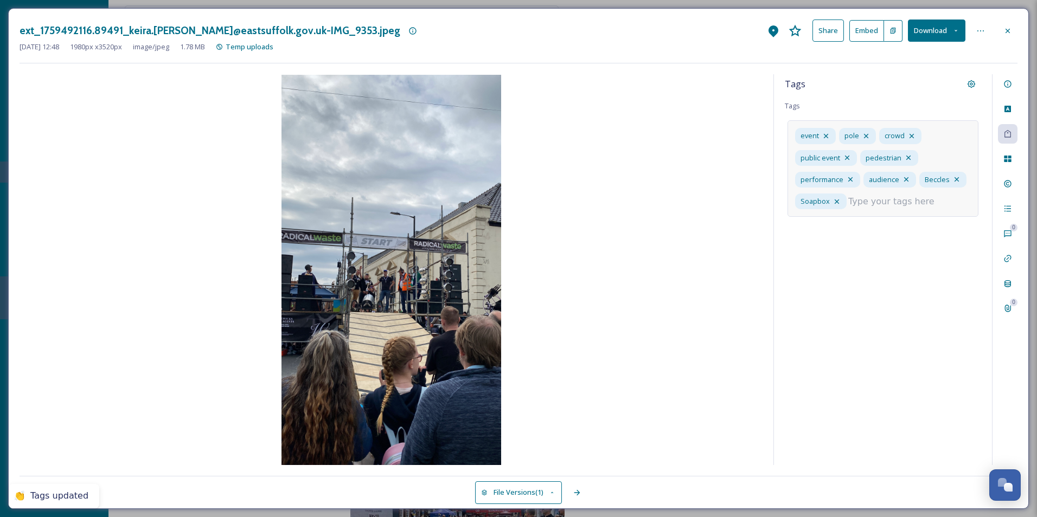
click at [828, 211] on div "event pole crowd public event pedestrian performance audience Beccles Soapbox" at bounding box center [882, 168] width 191 height 97
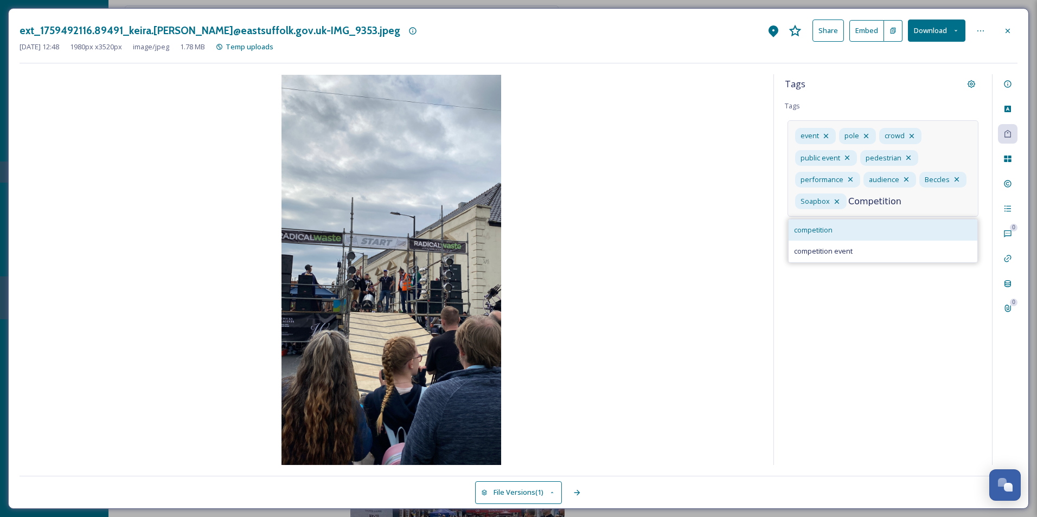
type input "Competition"
click at [818, 231] on span "competition" at bounding box center [813, 230] width 38 height 10
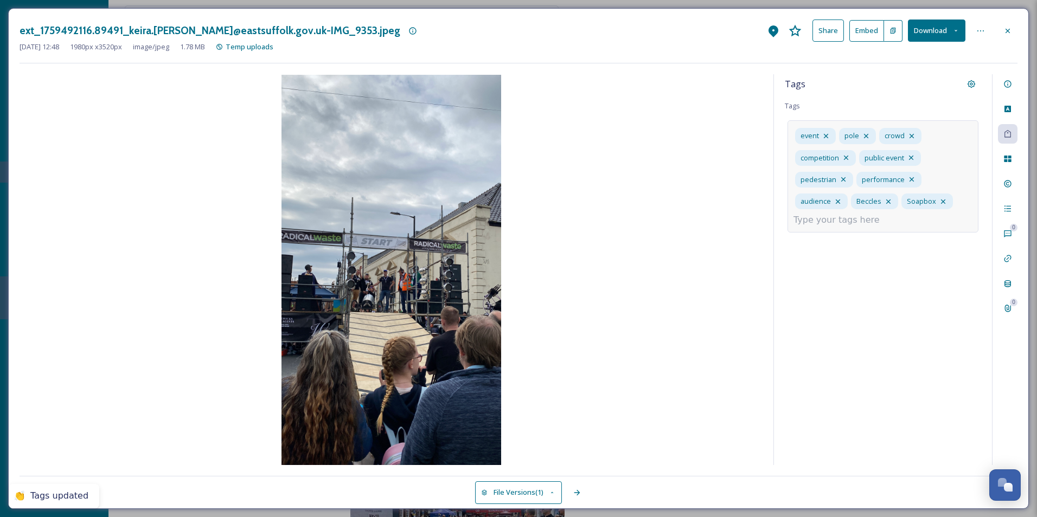
click at [828, 222] on input at bounding box center [847, 220] width 108 height 13
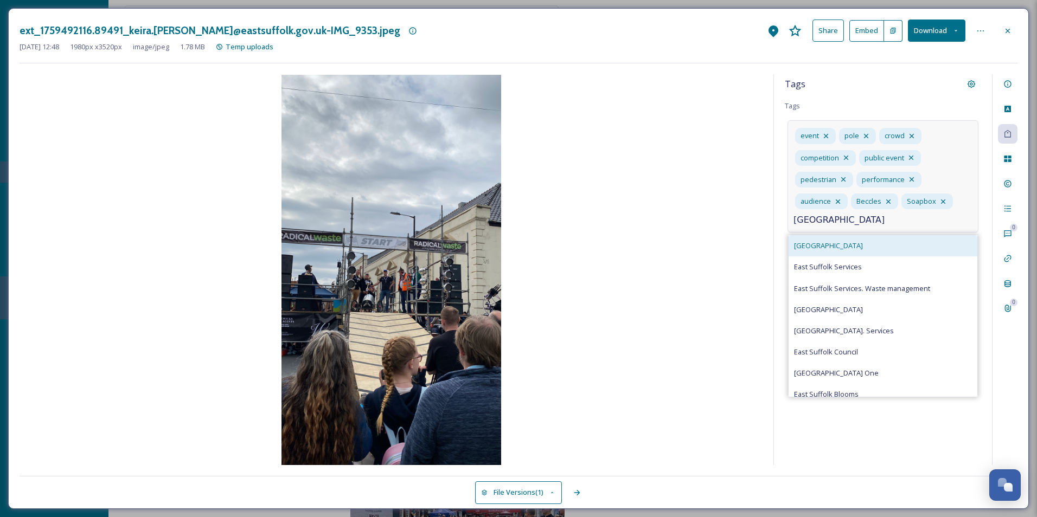
type input "[GEOGRAPHIC_DATA]"
click at [828, 242] on div "[GEOGRAPHIC_DATA]" at bounding box center [882, 245] width 189 height 21
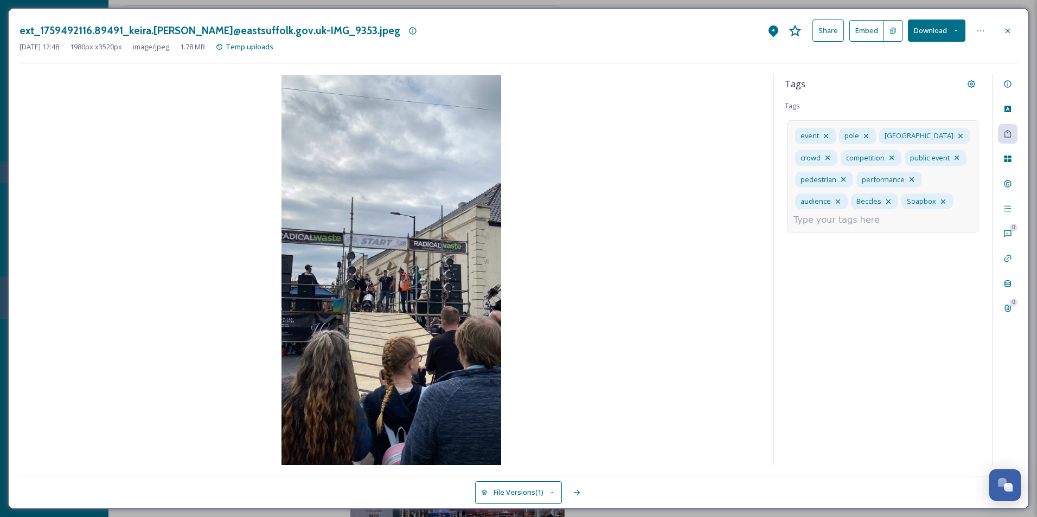
click at [828, 181] on div "0 0" at bounding box center [1004, 269] width 25 height 391
click at [828, 181] on icon at bounding box center [1007, 183] width 9 height 9
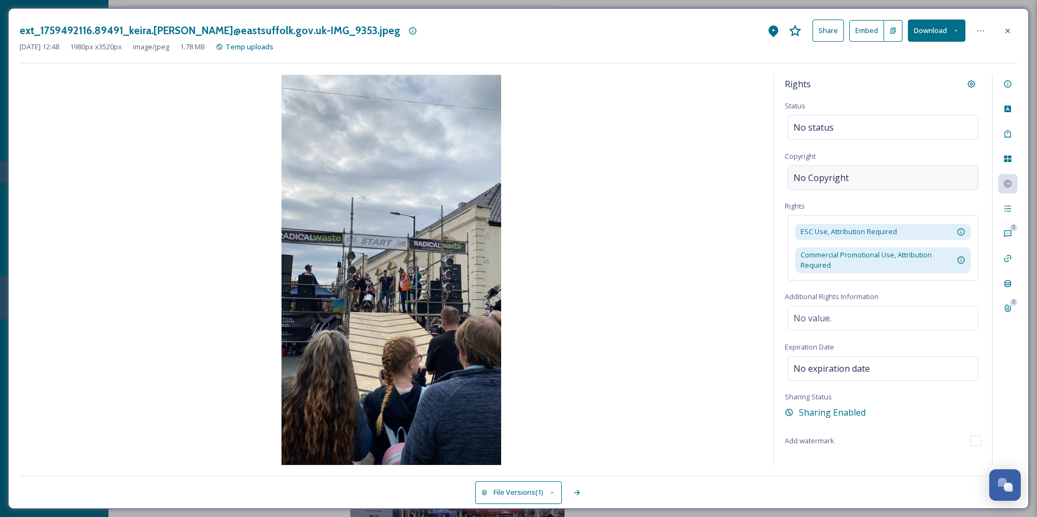
click at [827, 179] on span "No Copyright" at bounding box center [820, 177] width 55 height 13
type input "[PERSON_NAME]"
click at [822, 124] on span "No status" at bounding box center [813, 127] width 40 height 13
click at [828, 27] on icon at bounding box center [1007, 31] width 9 height 9
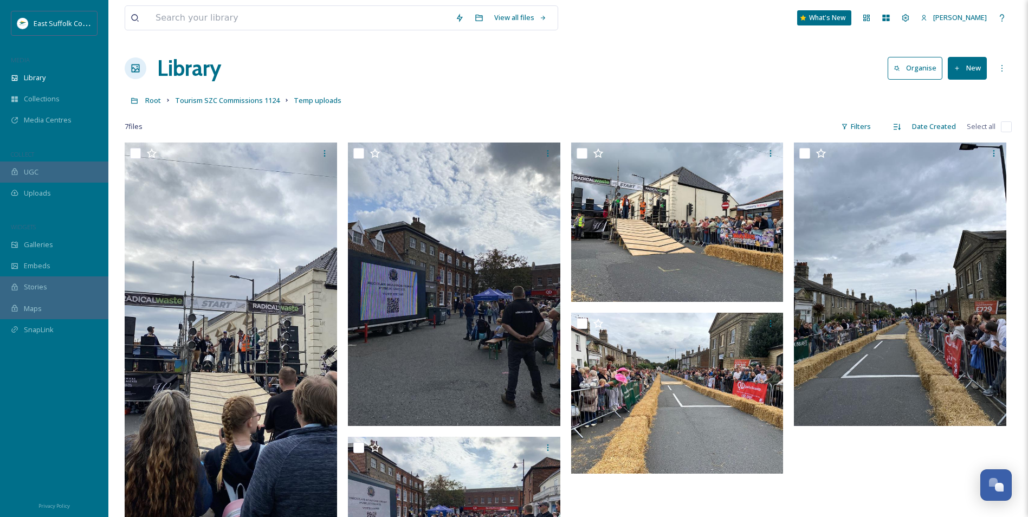
drag, startPoint x: 1002, startPoint y: 123, endPoint x: 982, endPoint y: 136, distance: 23.9
click at [828, 123] on input "checkbox" at bounding box center [1006, 126] width 11 height 11
checkbox input "true"
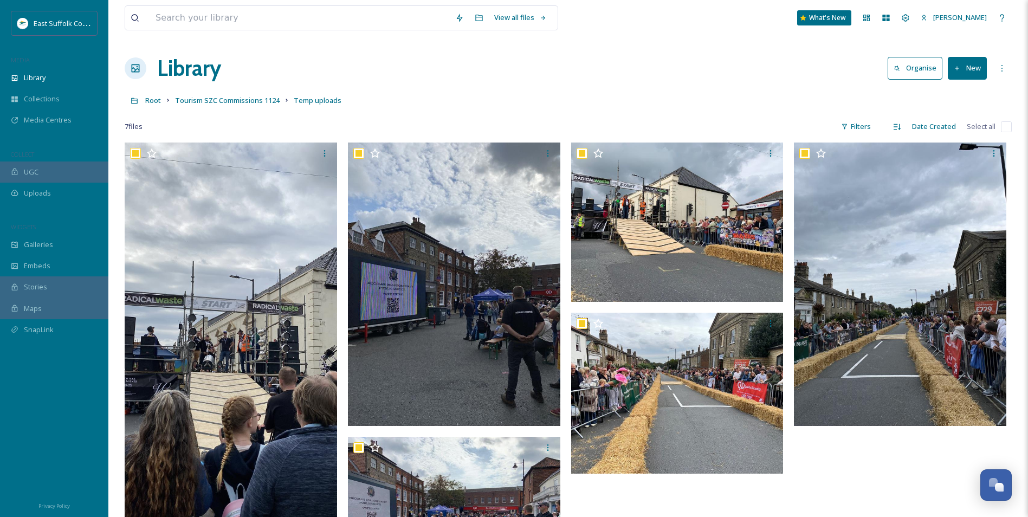
checkbox input "true"
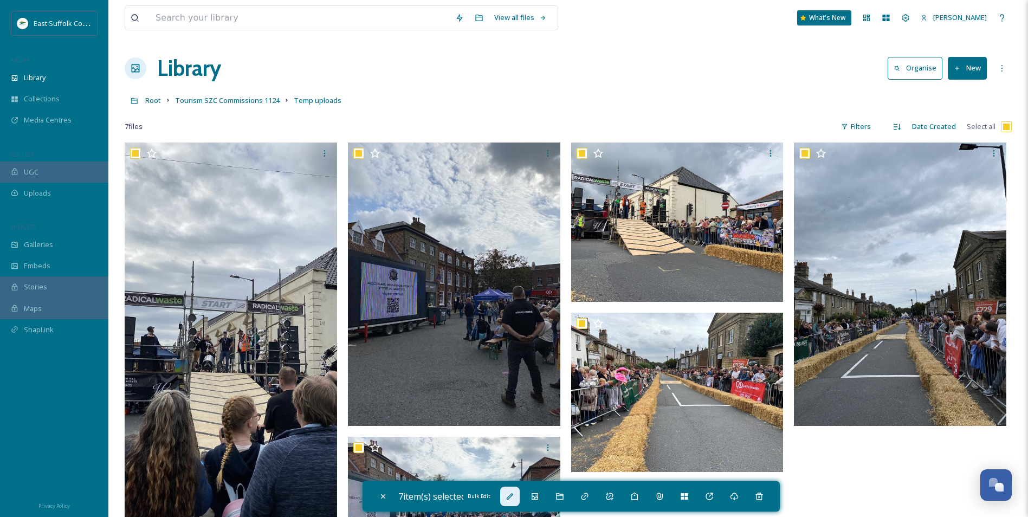
click at [503, 400] on div "Bulk Edit" at bounding box center [510, 497] width 20 height 20
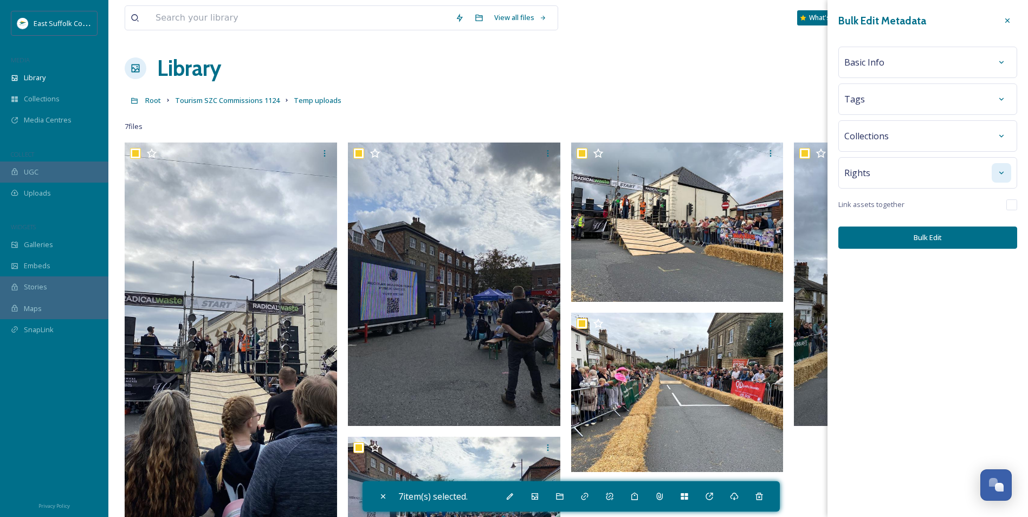
click at [828, 170] on icon at bounding box center [1002, 173] width 9 height 9
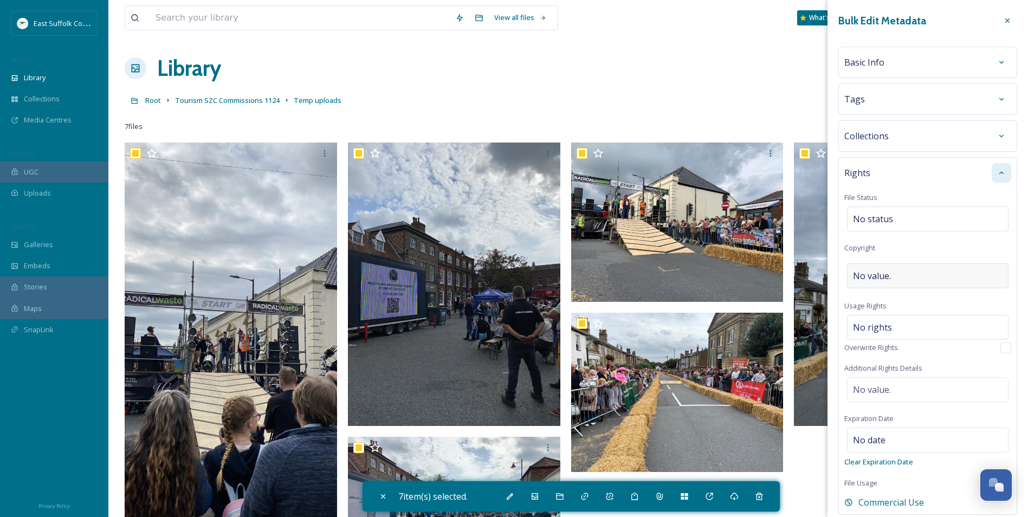
click at [828, 279] on span "No value." at bounding box center [872, 275] width 38 height 13
type input "Keira"
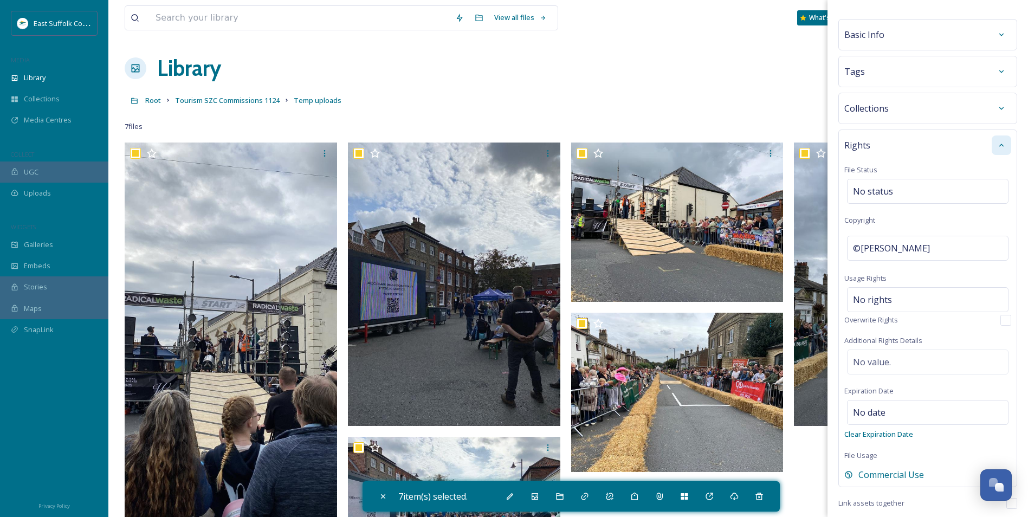
scroll to position [69, 0]
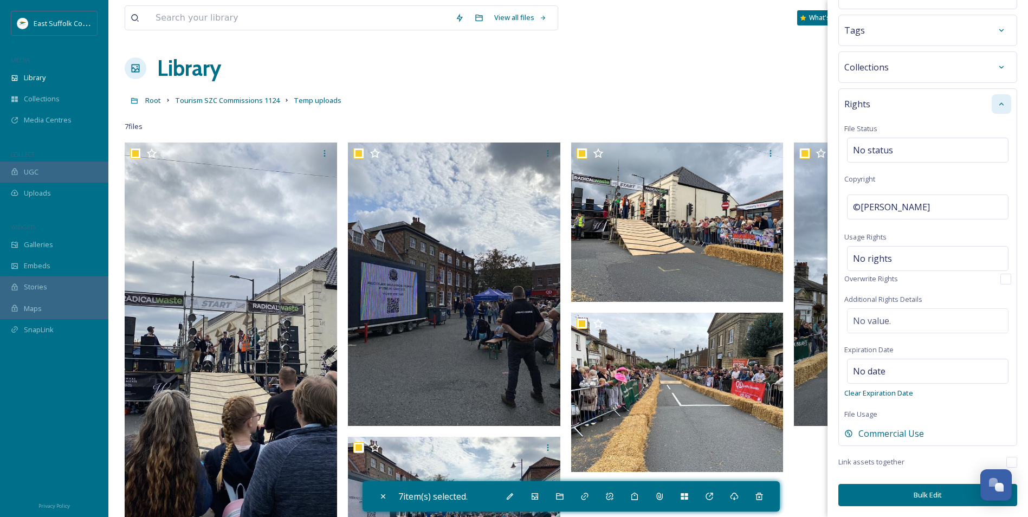
click at [828, 400] on button "Bulk Edit" at bounding box center [928, 495] width 179 height 22
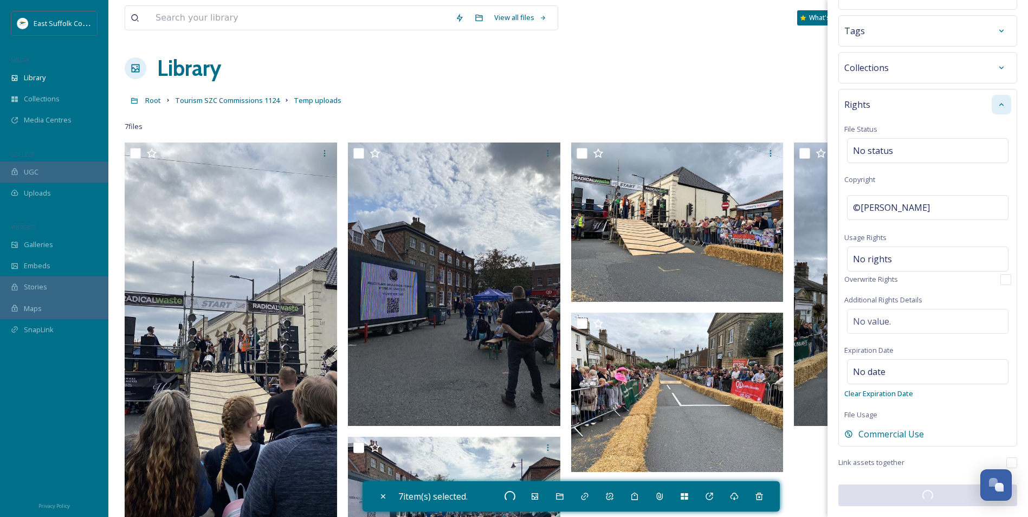
checkbox input "false"
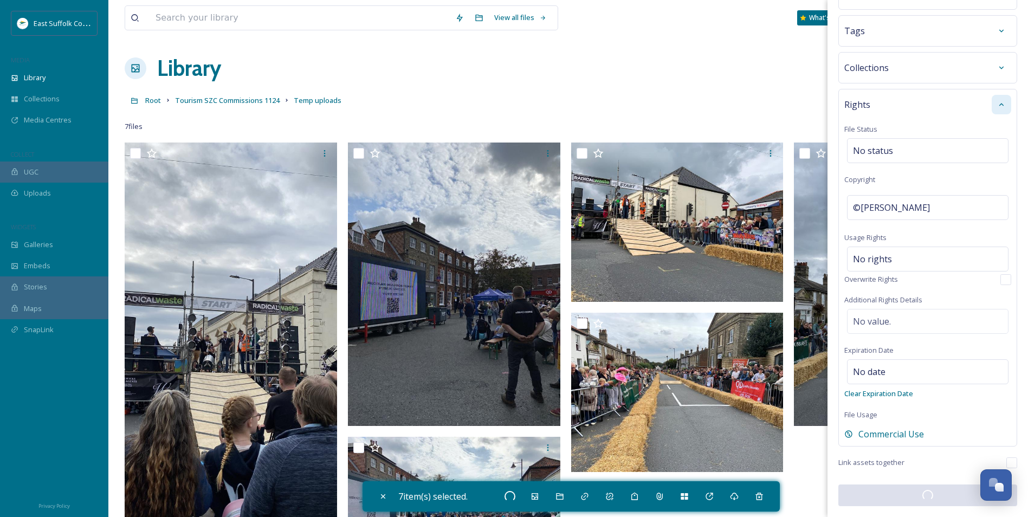
checkbox input "false"
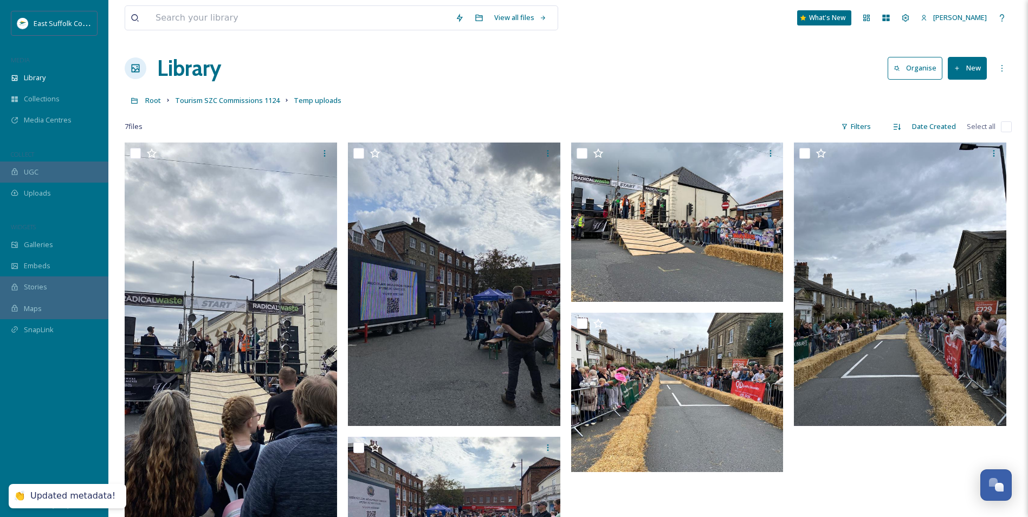
click at [411, 121] on div "7 file s Filters Date Created Select all" at bounding box center [568, 126] width 887 height 21
click at [240, 98] on span "Tourism SZC Commissions 1124" at bounding box center [227, 100] width 105 height 10
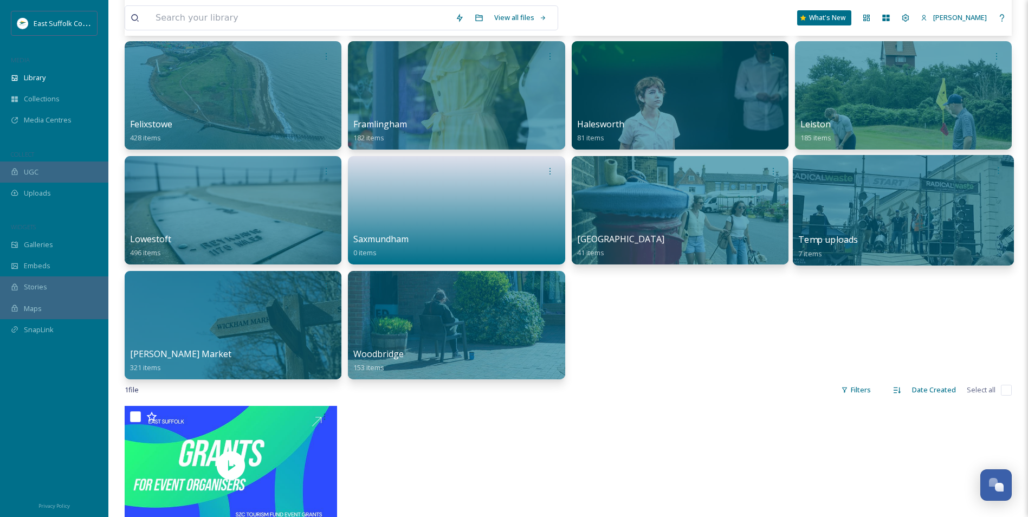
scroll to position [325, 0]
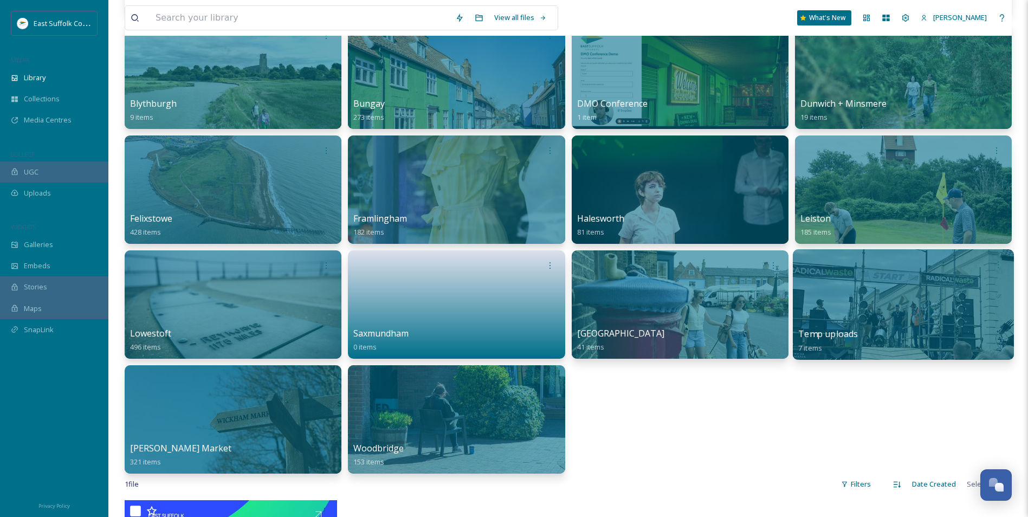
click at [828, 286] on div at bounding box center [903, 304] width 221 height 111
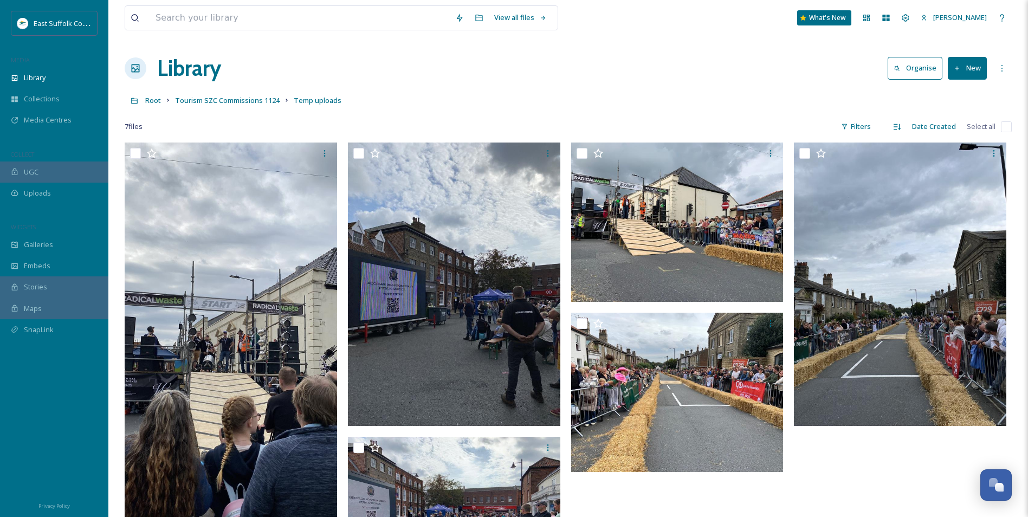
click at [828, 127] on input "checkbox" at bounding box center [1006, 126] width 11 height 11
checkbox input "true"
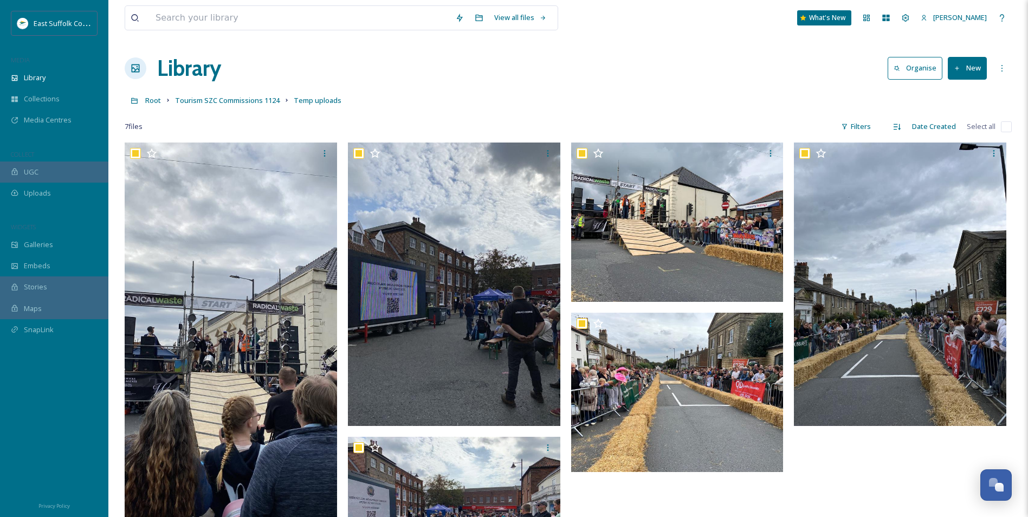
checkbox input "true"
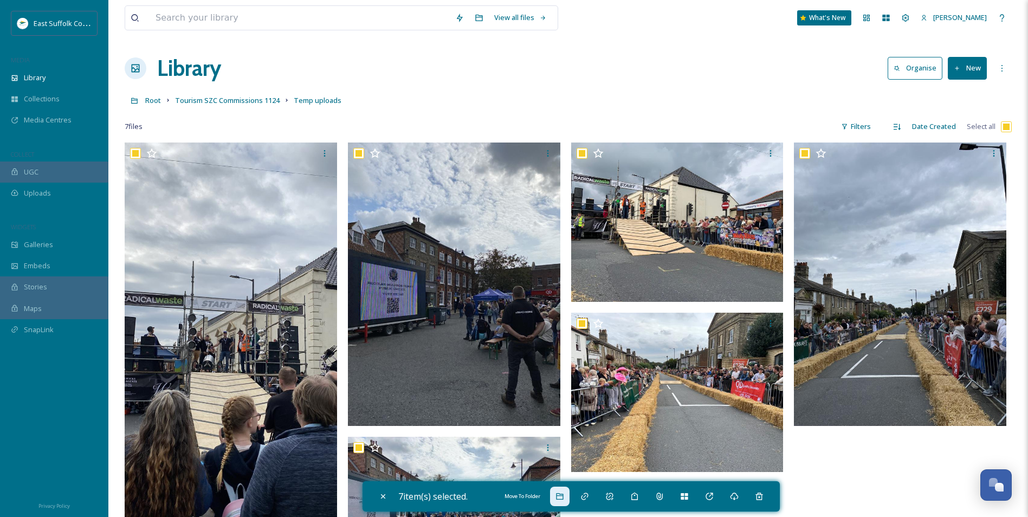
click at [560, 400] on icon at bounding box center [559, 496] width 7 height 7
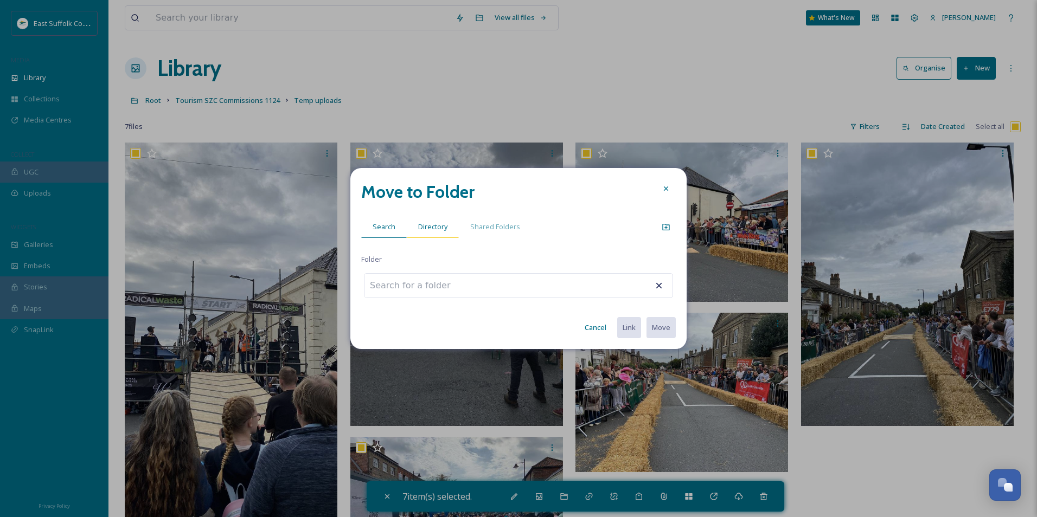
click at [429, 226] on span "Directory" at bounding box center [432, 227] width 29 height 10
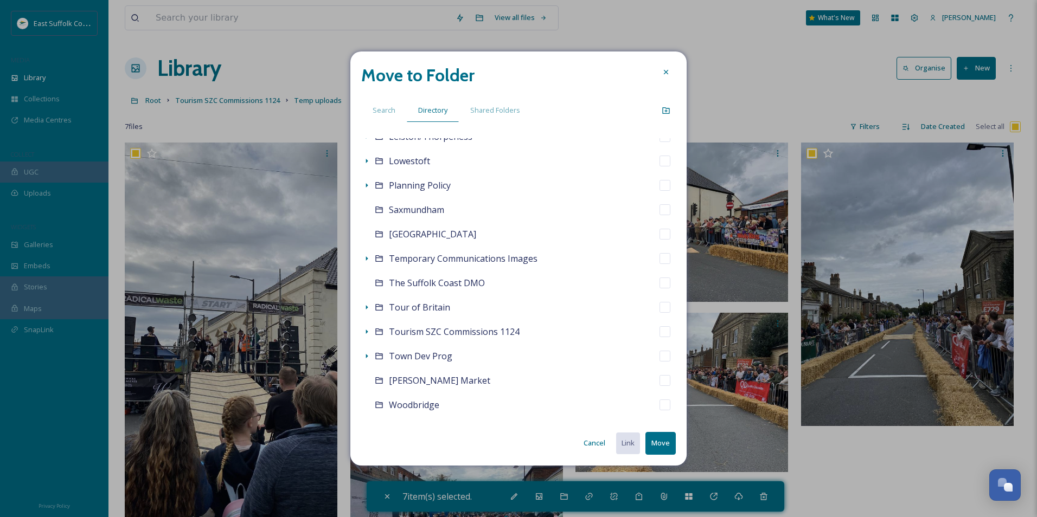
scroll to position [372, 0]
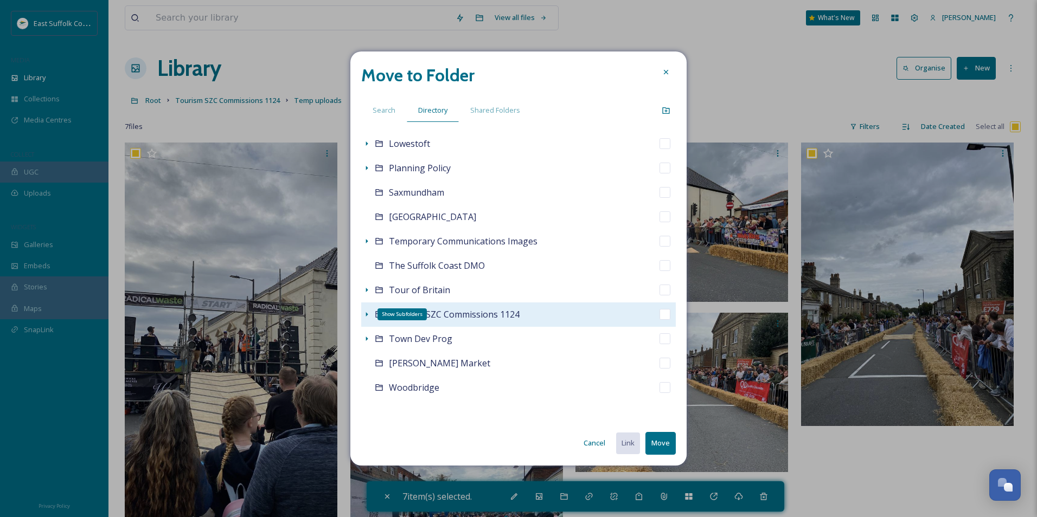
click at [362, 319] on icon at bounding box center [366, 314] width 9 height 9
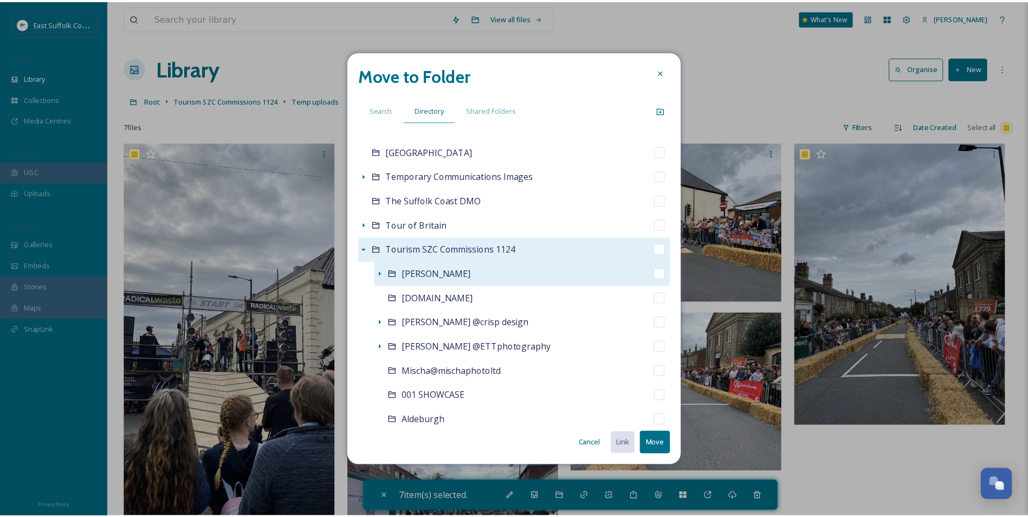
scroll to position [535, 0]
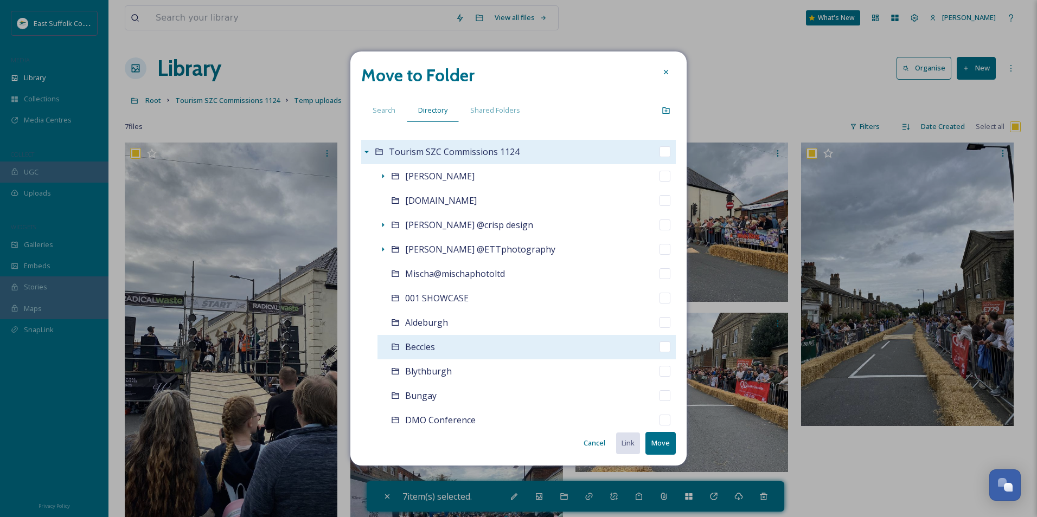
click at [659, 346] on input "checkbox" at bounding box center [664, 347] width 11 height 11
checkbox input "true"
checkbox input "false"
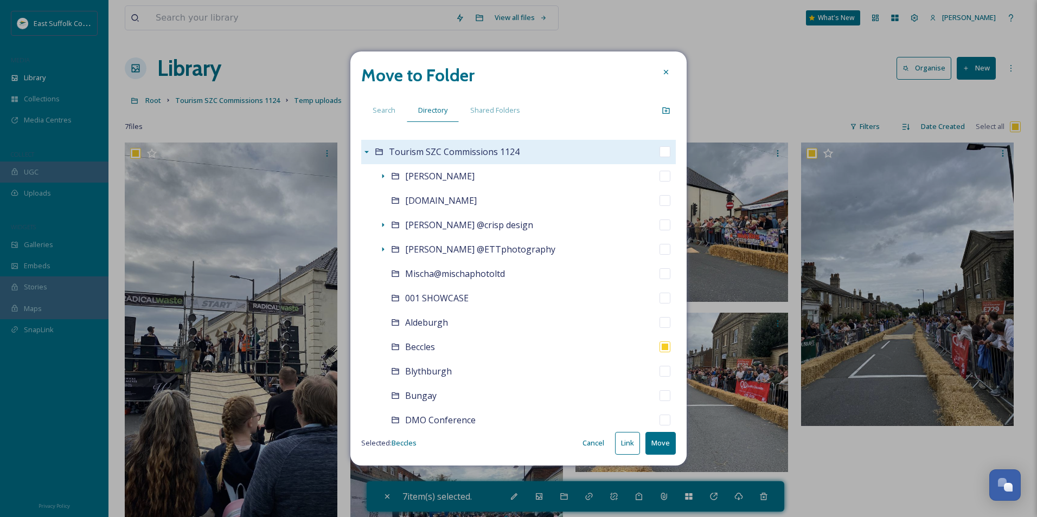
click at [656, 400] on button "Move" at bounding box center [660, 443] width 30 height 22
checkbox input "false"
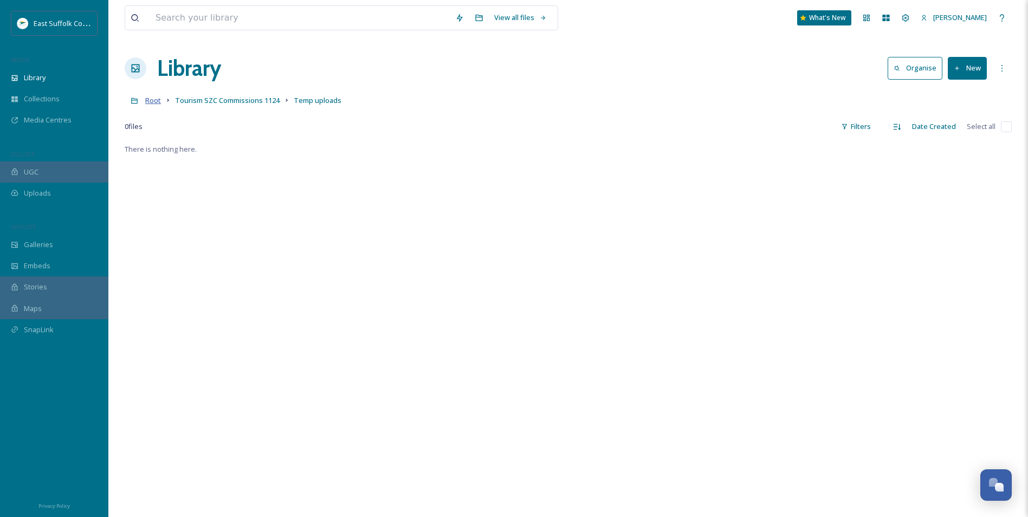
click at [159, 101] on span "Root" at bounding box center [153, 100] width 16 height 10
